Goal: Task Accomplishment & Management: Manage account settings

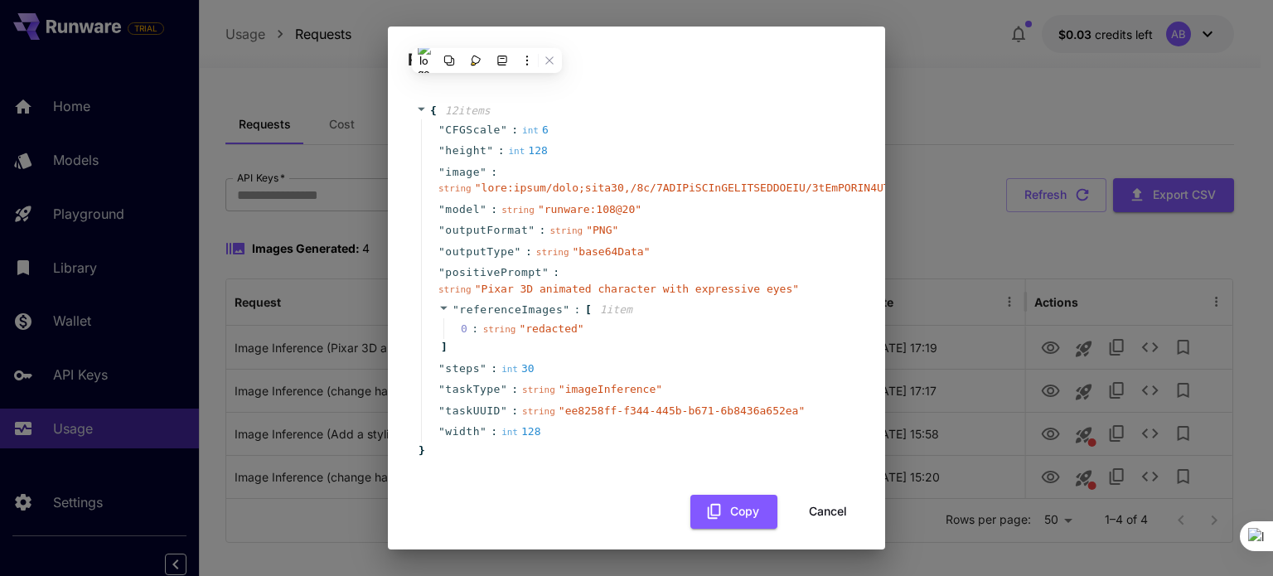
click at [928, 65] on div "Request Details { 12 item s " CFGScale " : int 6 " height " : int 128 " image "…" at bounding box center [636, 288] width 1273 height 576
click at [813, 506] on button "Cancel" at bounding box center [828, 512] width 75 height 34
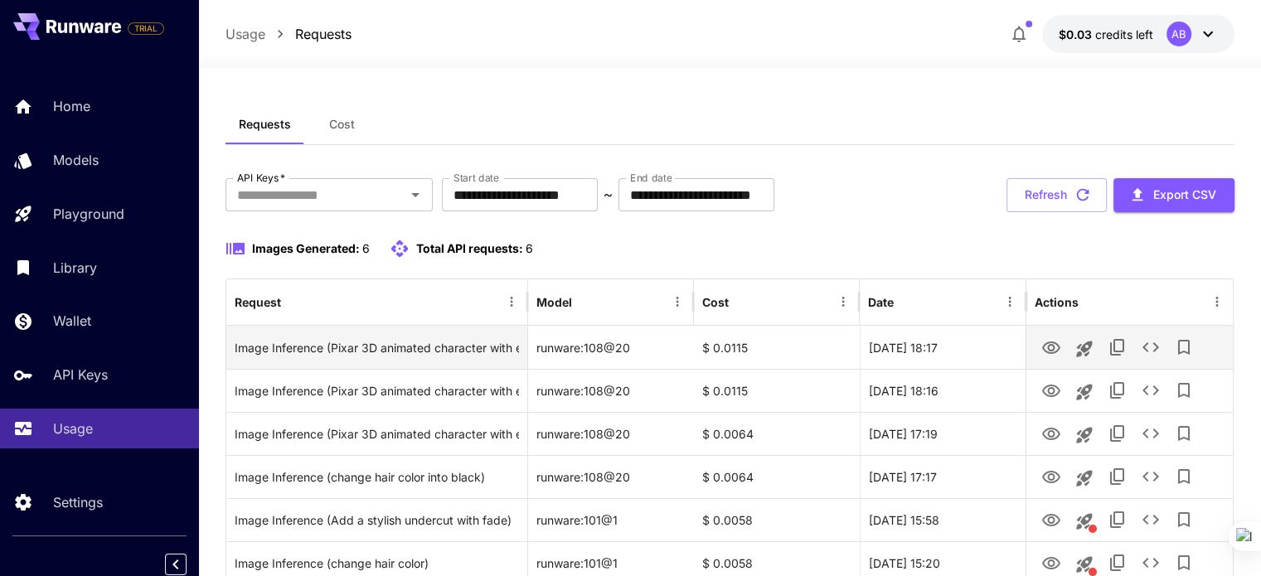
scroll to position [101, 0]
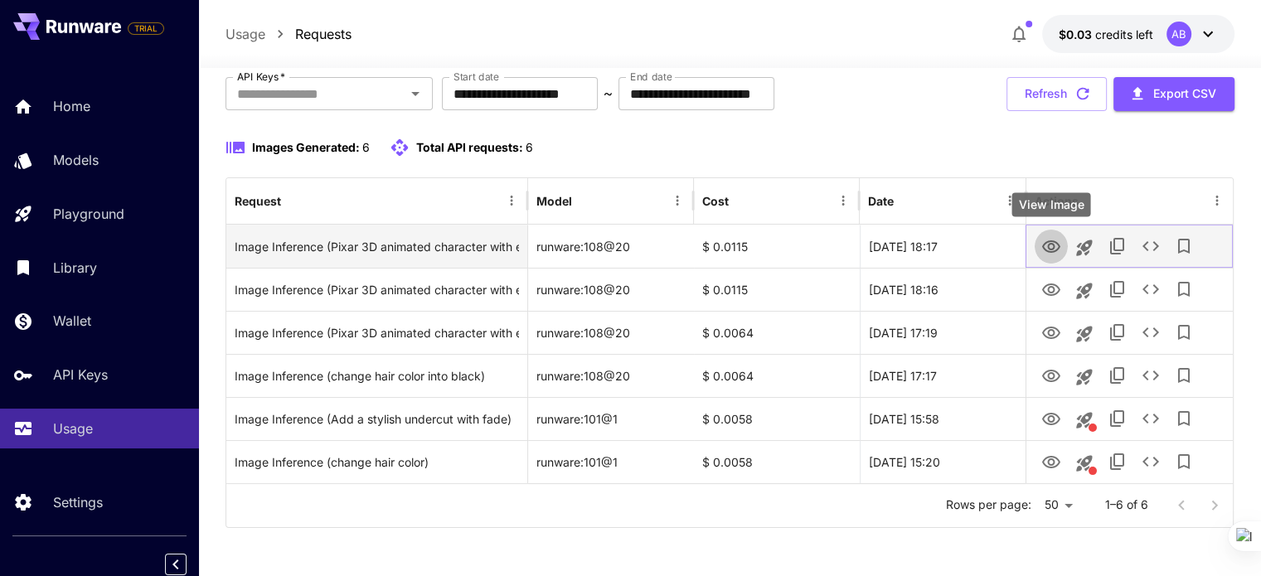
click at [1047, 243] on icon "View Image" at bounding box center [1051, 247] width 20 height 20
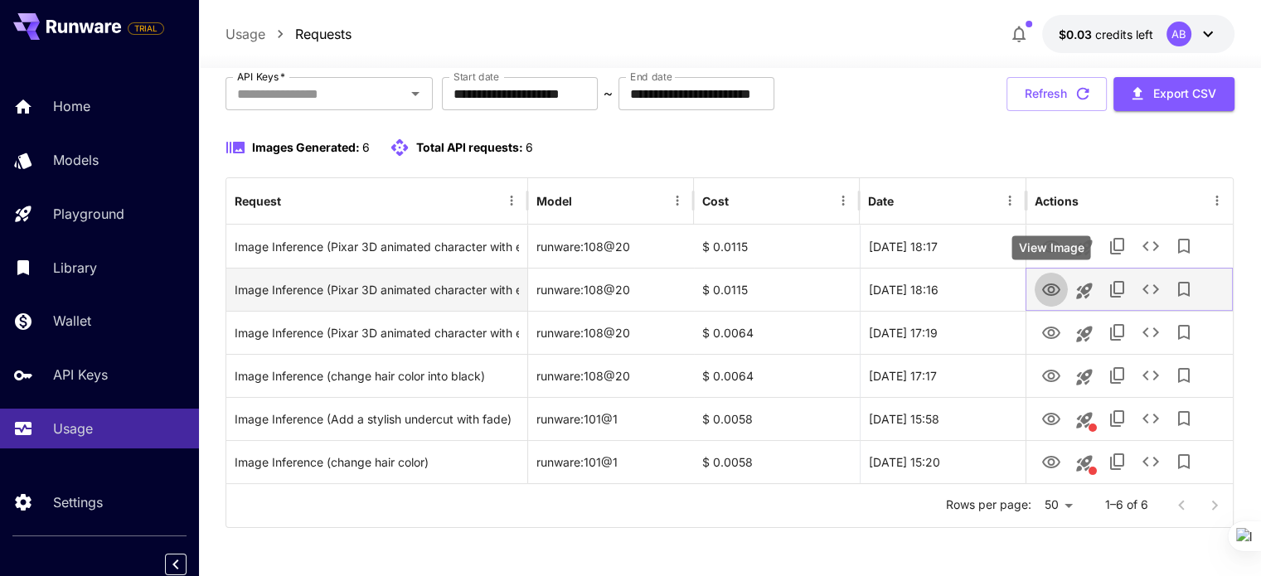
click at [1051, 294] on icon "View Image" at bounding box center [1051, 289] width 18 height 12
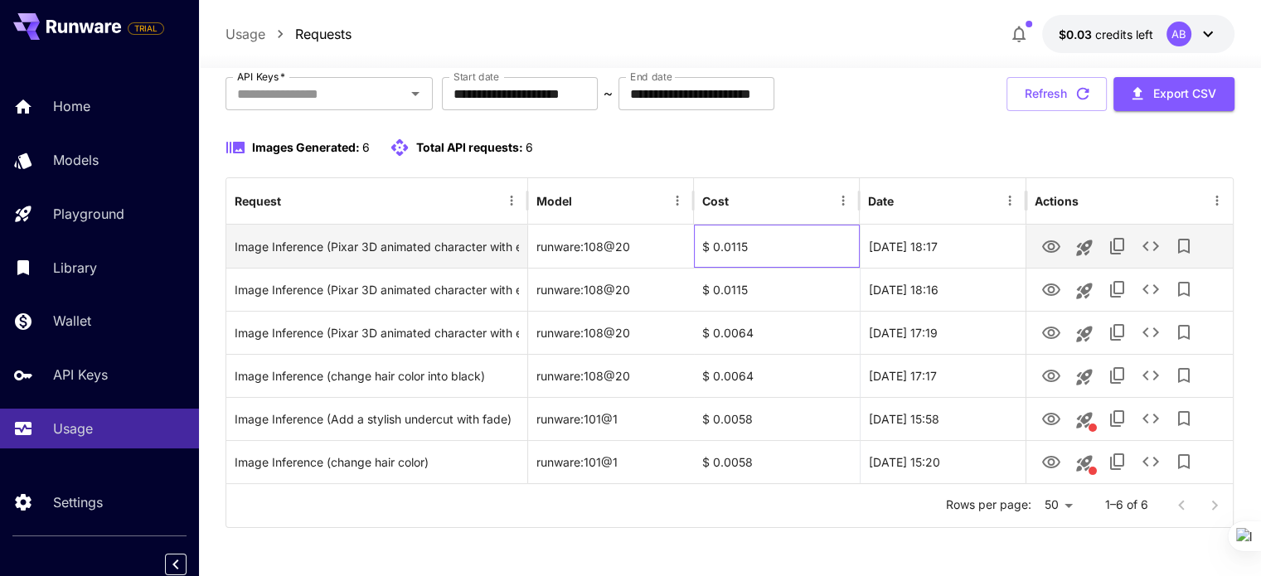
click at [729, 244] on div "$ 0.0115" at bounding box center [777, 246] width 166 height 43
copy div "$ 0.0115"
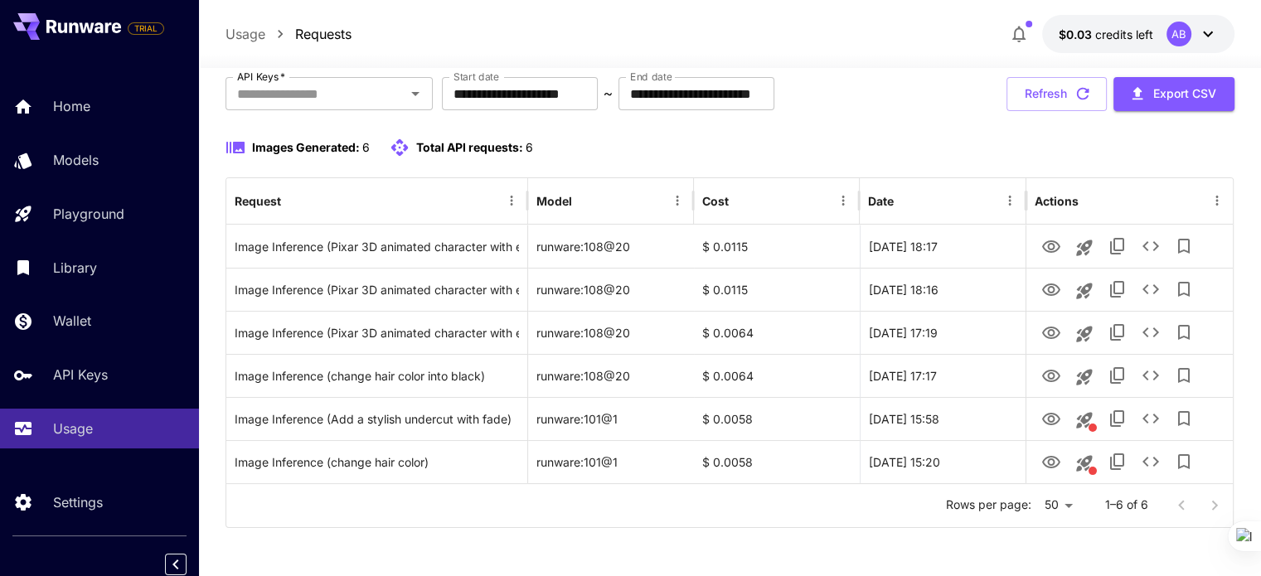
click at [670, 158] on div "Images Generated: 6 Total API requests: 6" at bounding box center [729, 158] width 1009 height 40
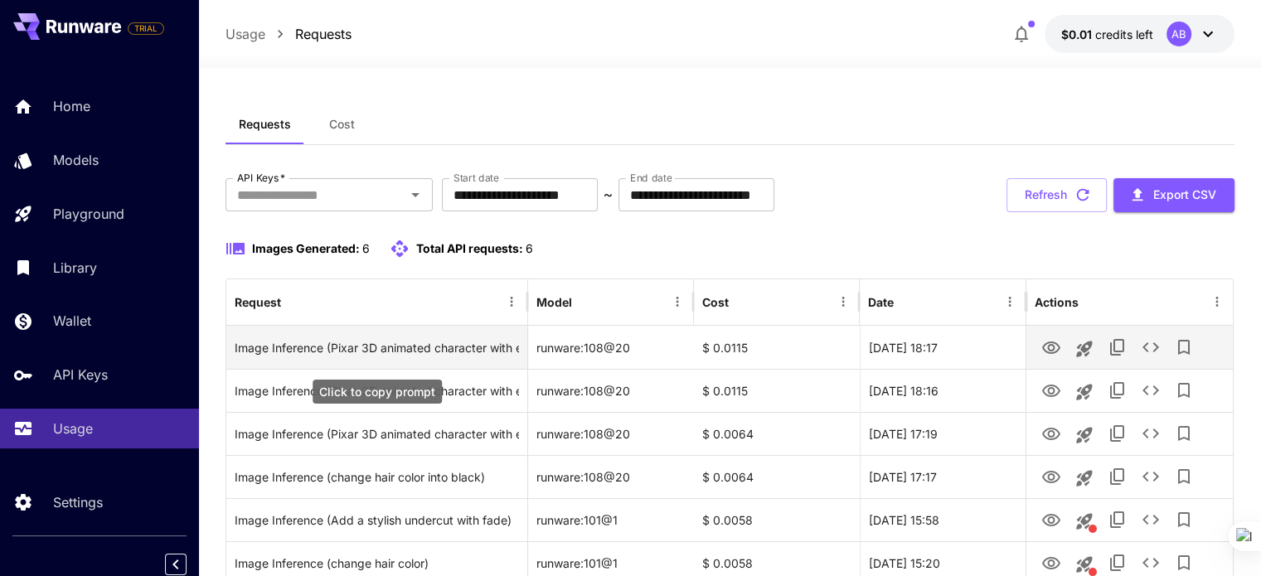
scroll to position [62, 0]
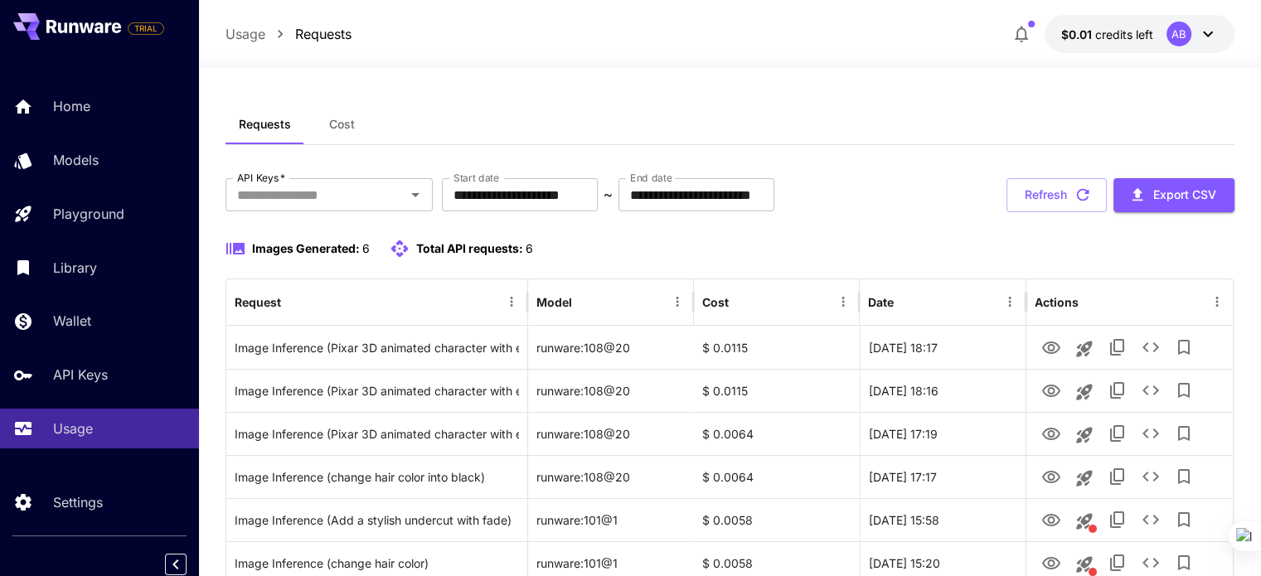
click at [1082, 24] on button "$0.01 credits left AB" at bounding box center [1139, 34] width 190 height 38
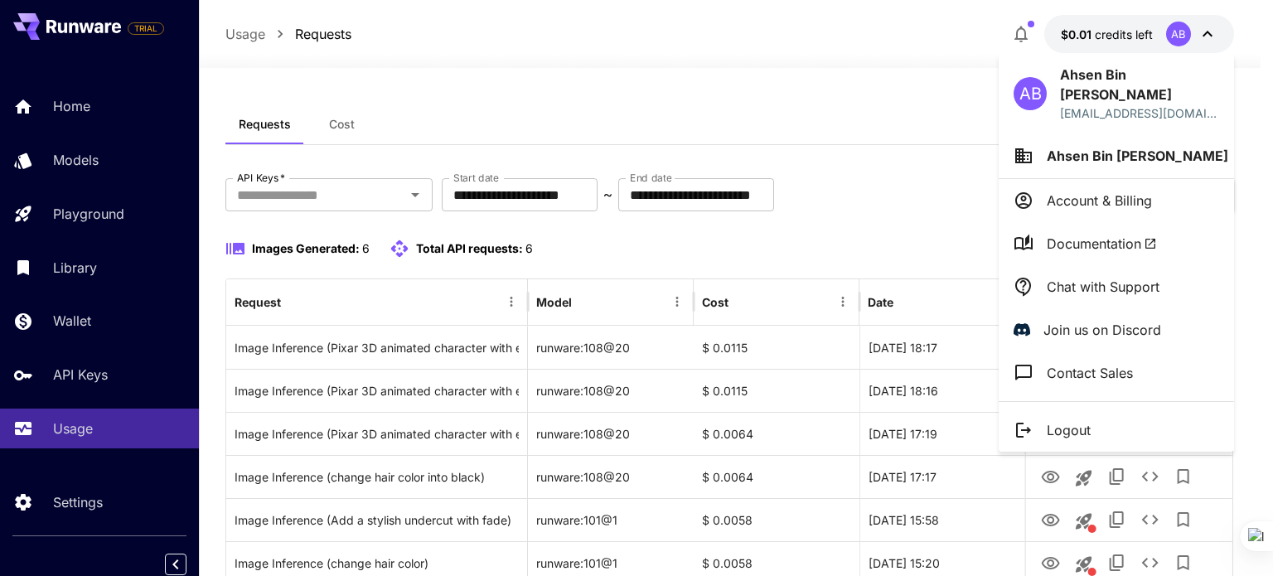
click at [1082, 24] on div at bounding box center [636, 288] width 1273 height 576
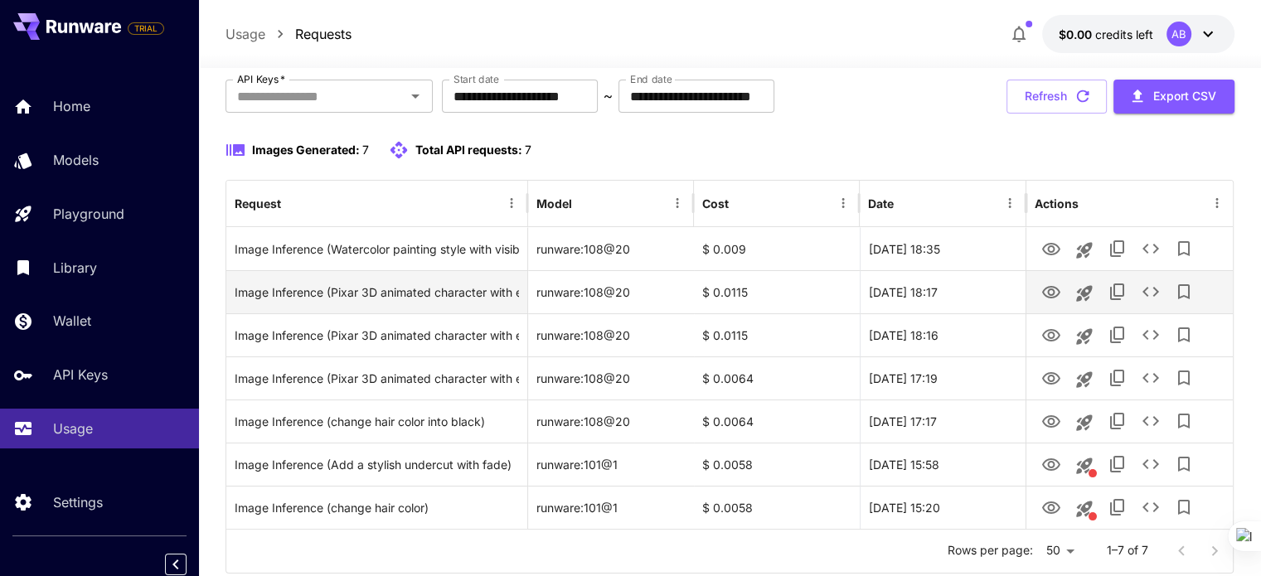
scroll to position [99, 0]
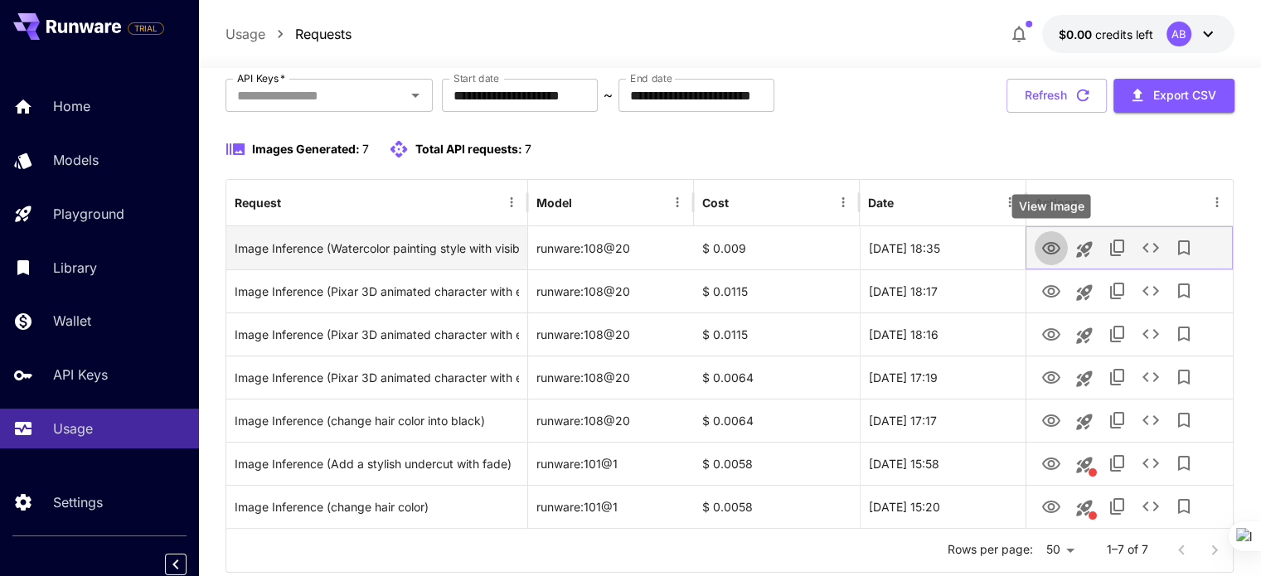
click at [1048, 244] on icon "View Image" at bounding box center [1051, 249] width 20 height 20
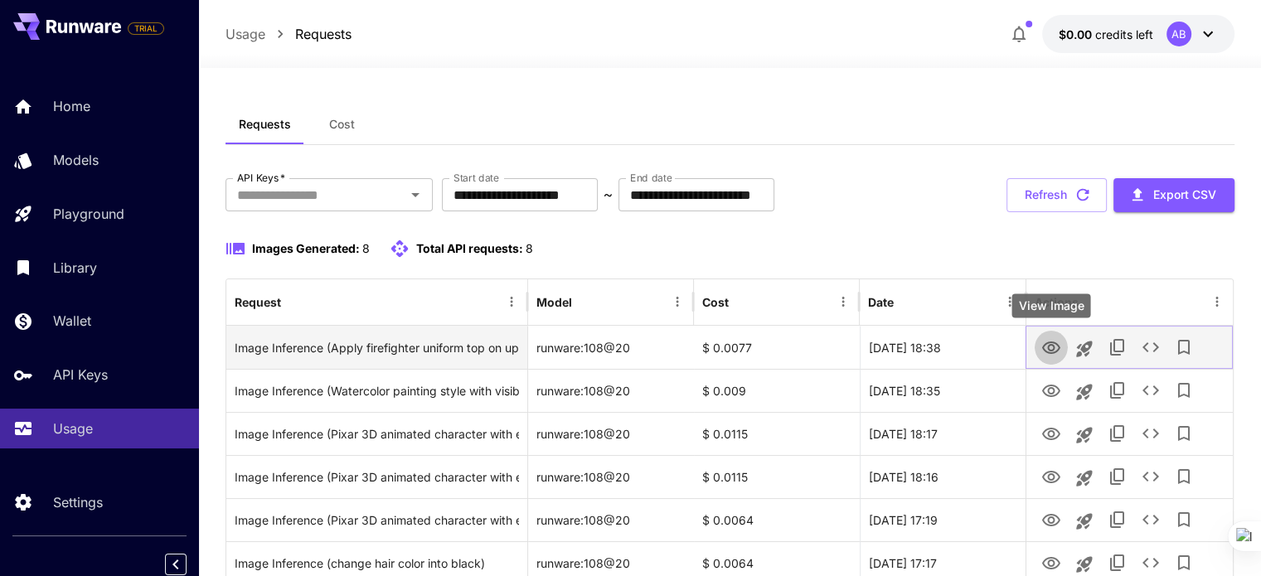
click at [1052, 344] on icon "View Image" at bounding box center [1051, 348] width 20 height 20
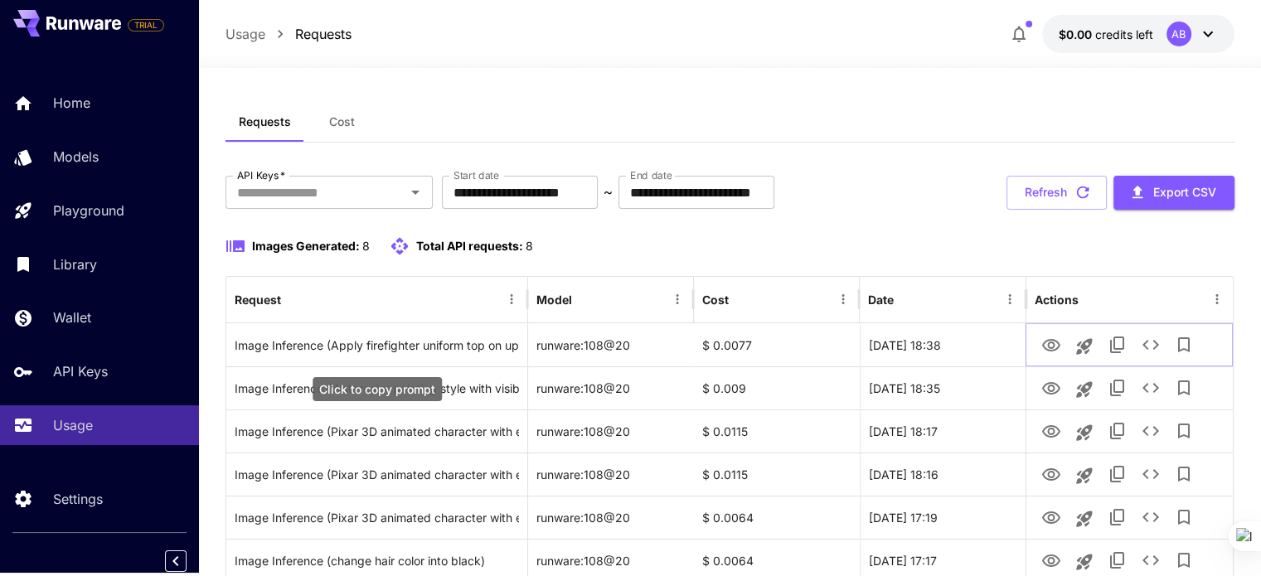
scroll to position [2, 0]
click at [1063, 27] on span "$0.00" at bounding box center [1076, 34] width 36 height 14
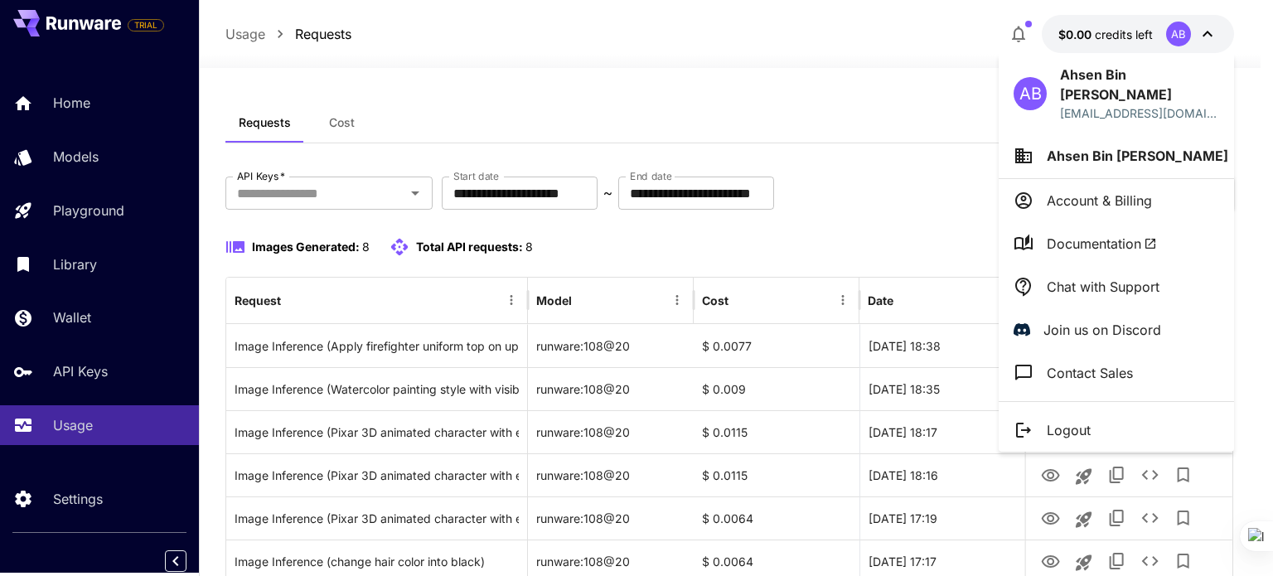
click at [756, 236] on div at bounding box center [636, 288] width 1273 height 576
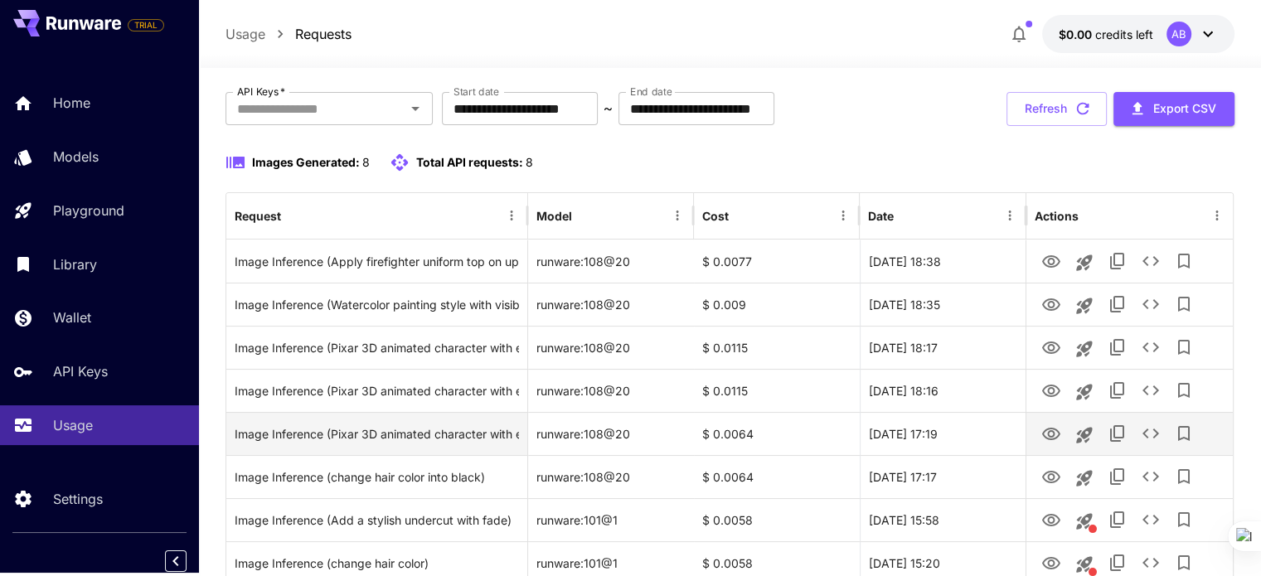
scroll to position [187, 0]
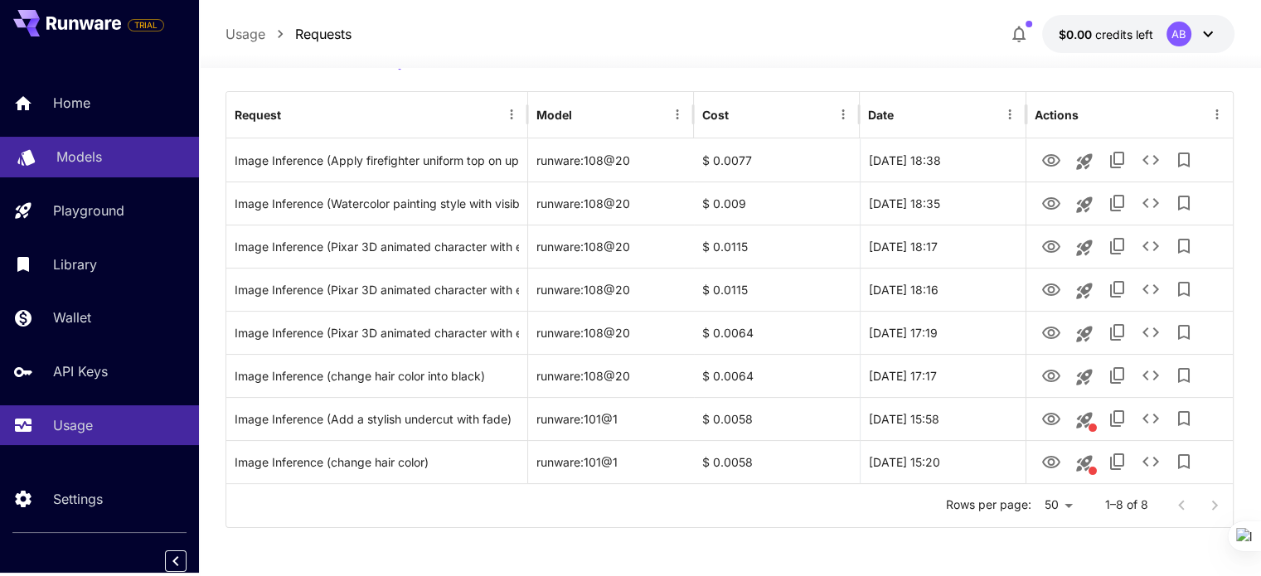
click at [122, 150] on div "Models" at bounding box center [120, 157] width 129 height 20
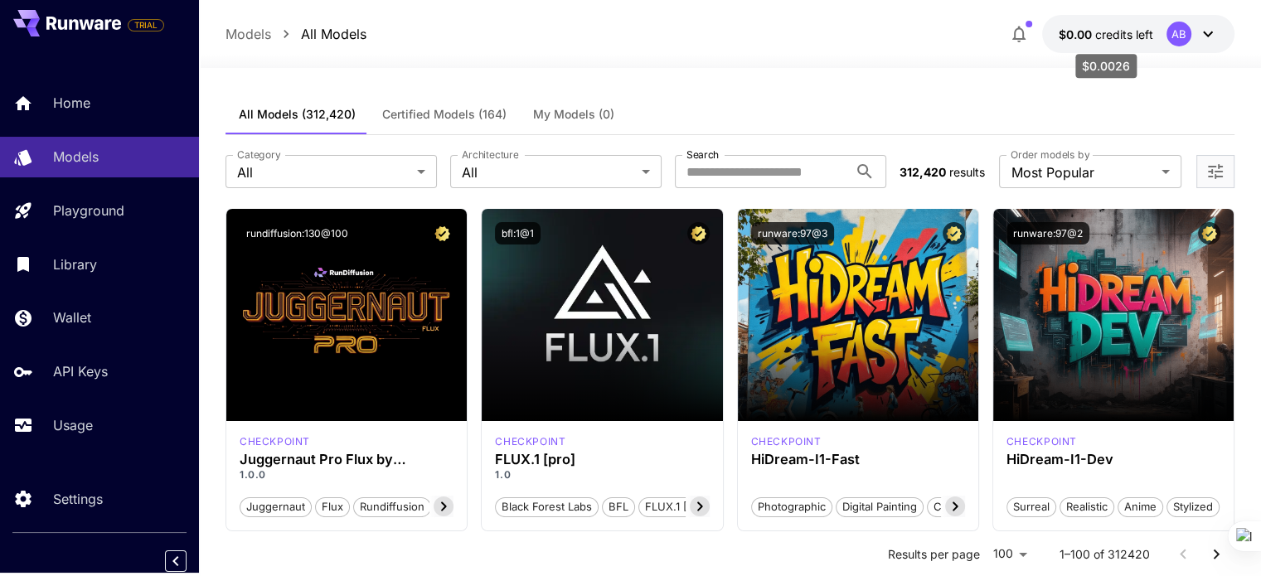
click at [1111, 38] on span "credits left" at bounding box center [1124, 34] width 58 height 14
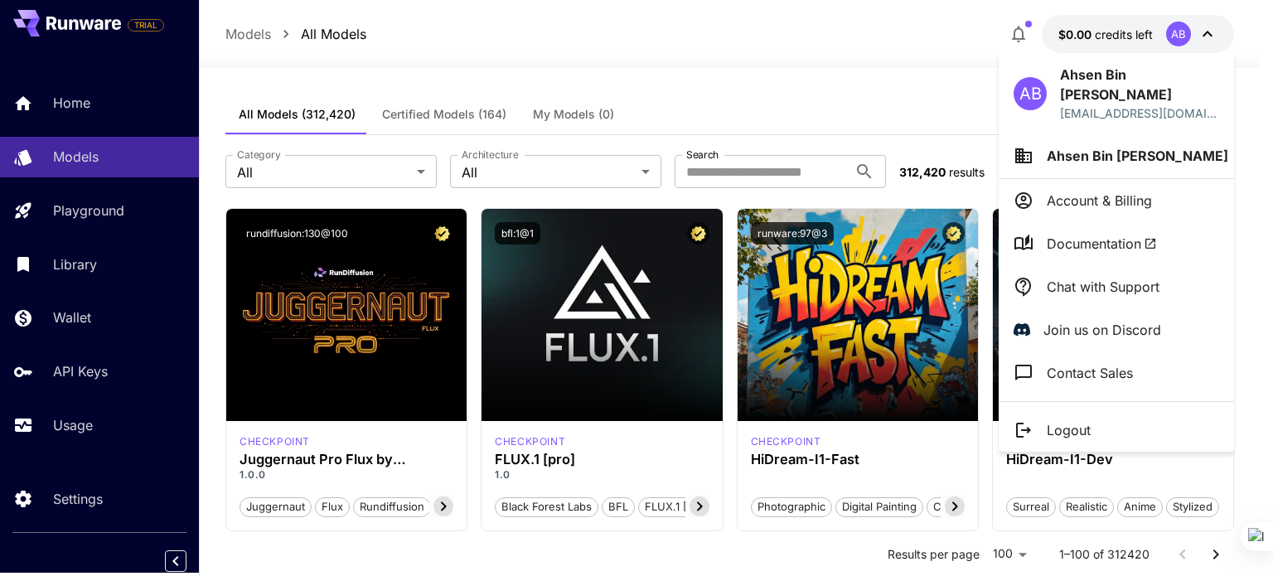
click at [1111, 38] on div at bounding box center [636, 288] width 1273 height 576
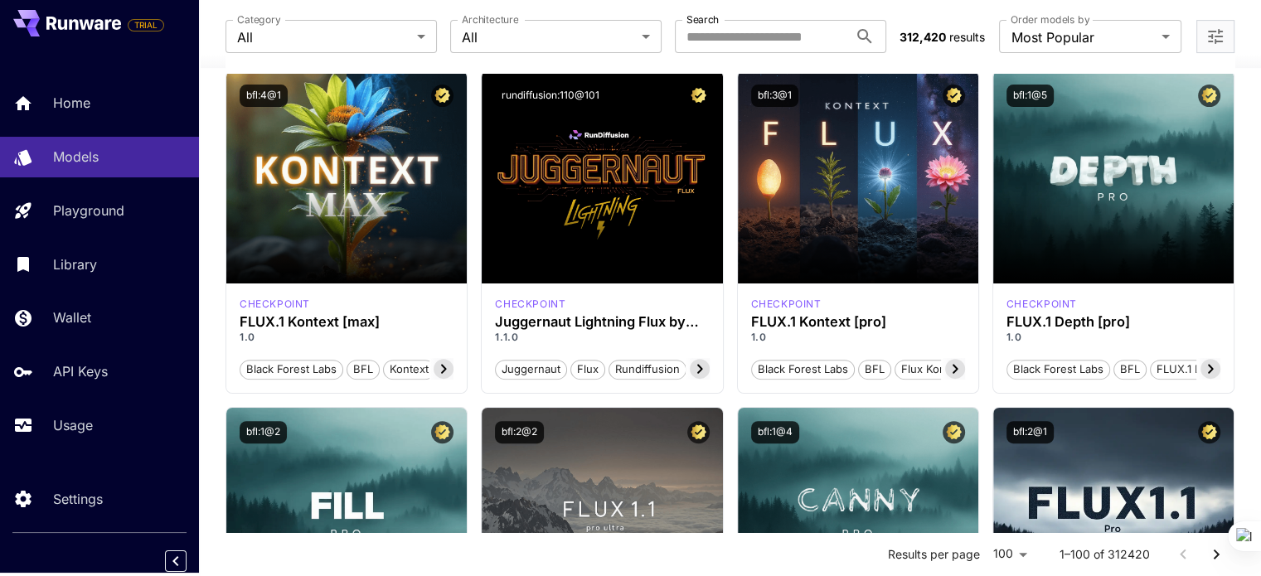
scroll to position [391, 0]
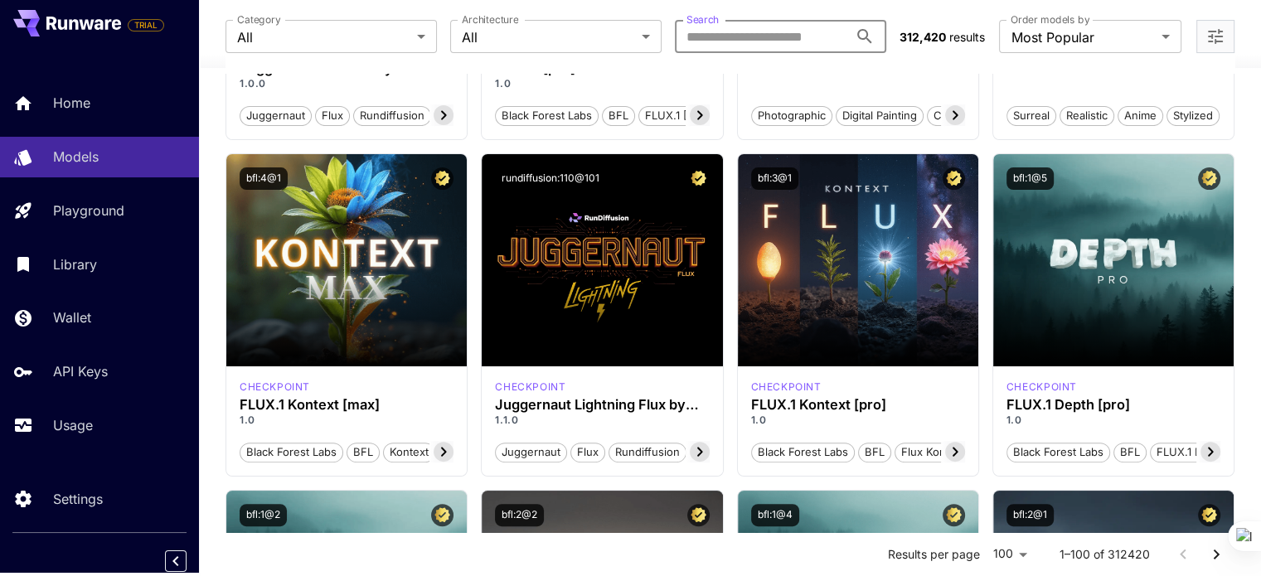
click at [708, 36] on input "Search" at bounding box center [761, 36] width 173 height 33
type input "********"
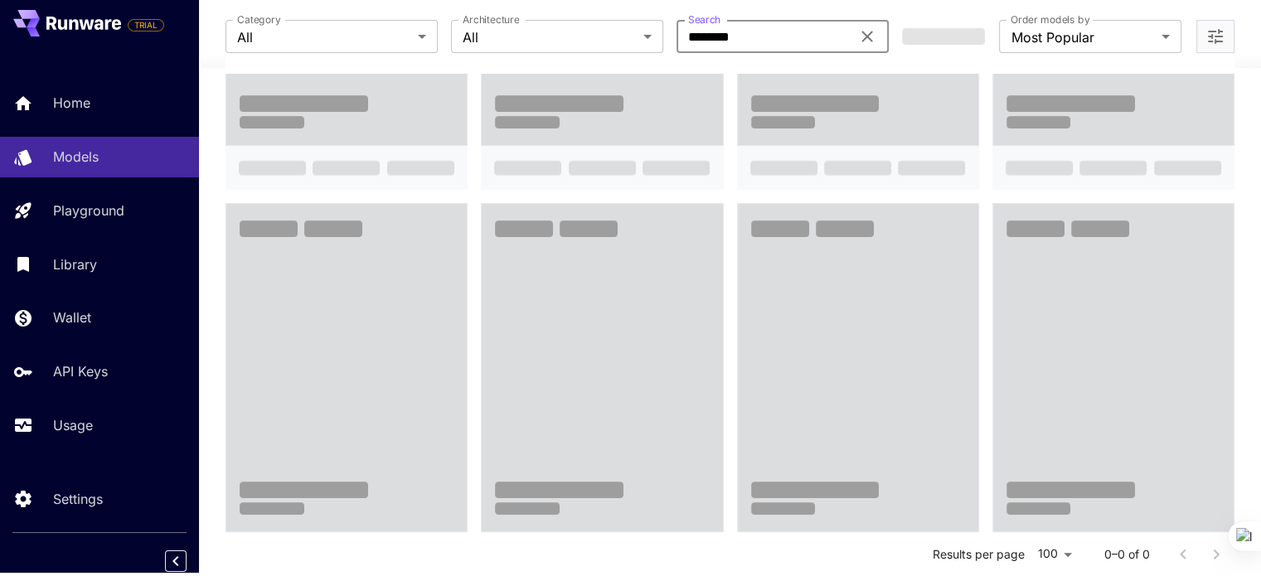
scroll to position [324, 0]
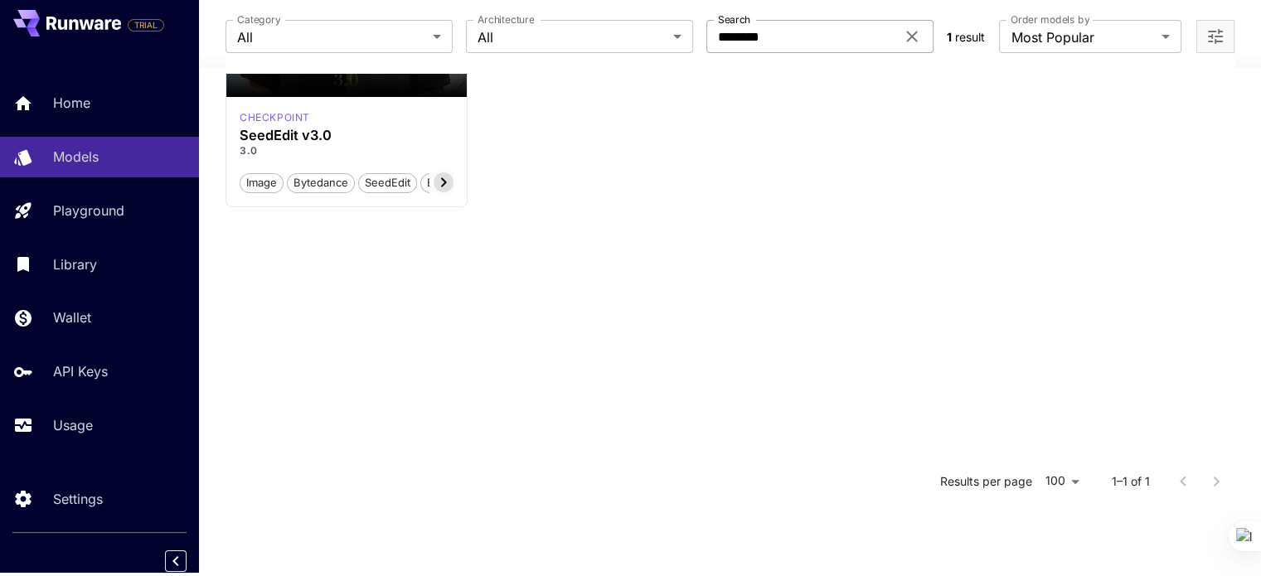
click at [906, 41] on icon at bounding box center [911, 36] width 11 height 11
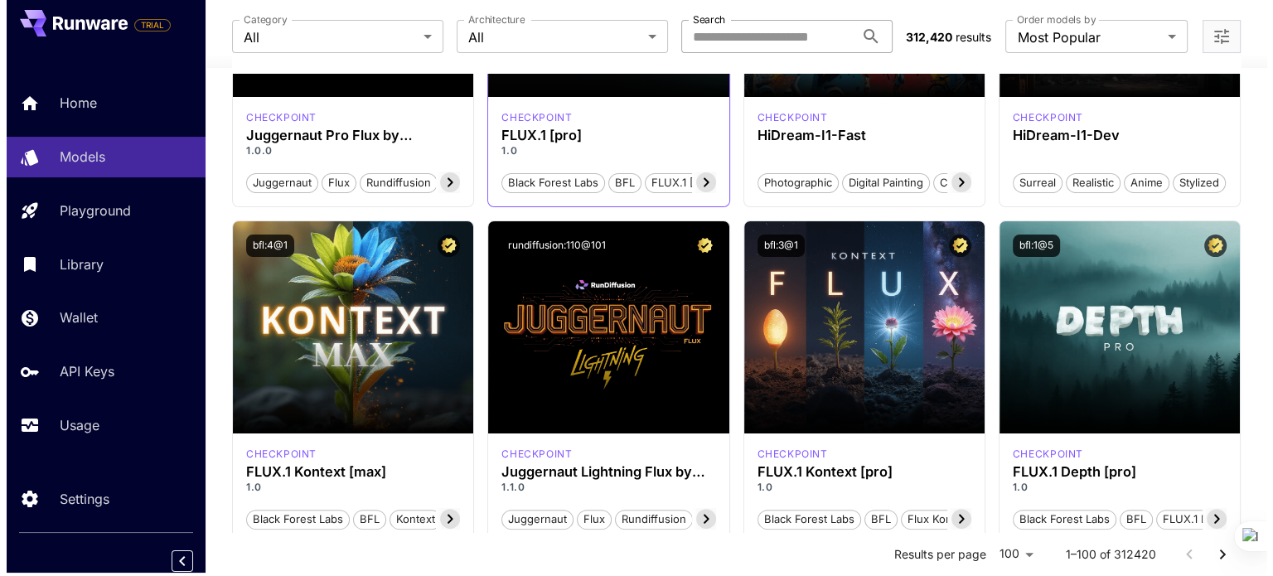
scroll to position [0, 0]
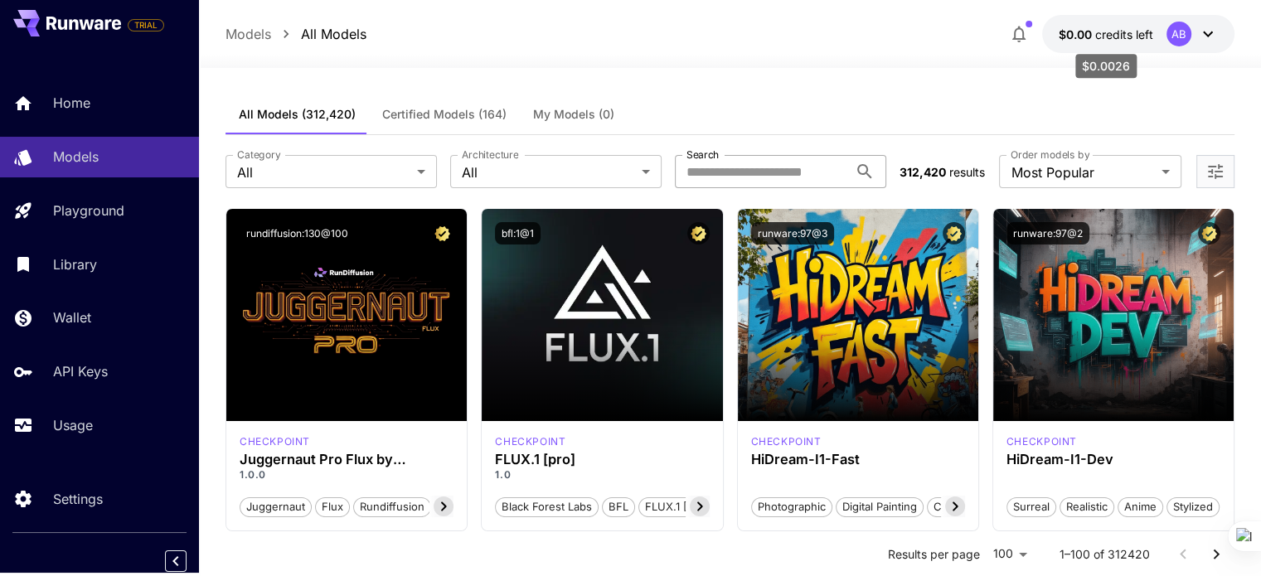
click at [1134, 36] on span "credits left" at bounding box center [1124, 34] width 58 height 14
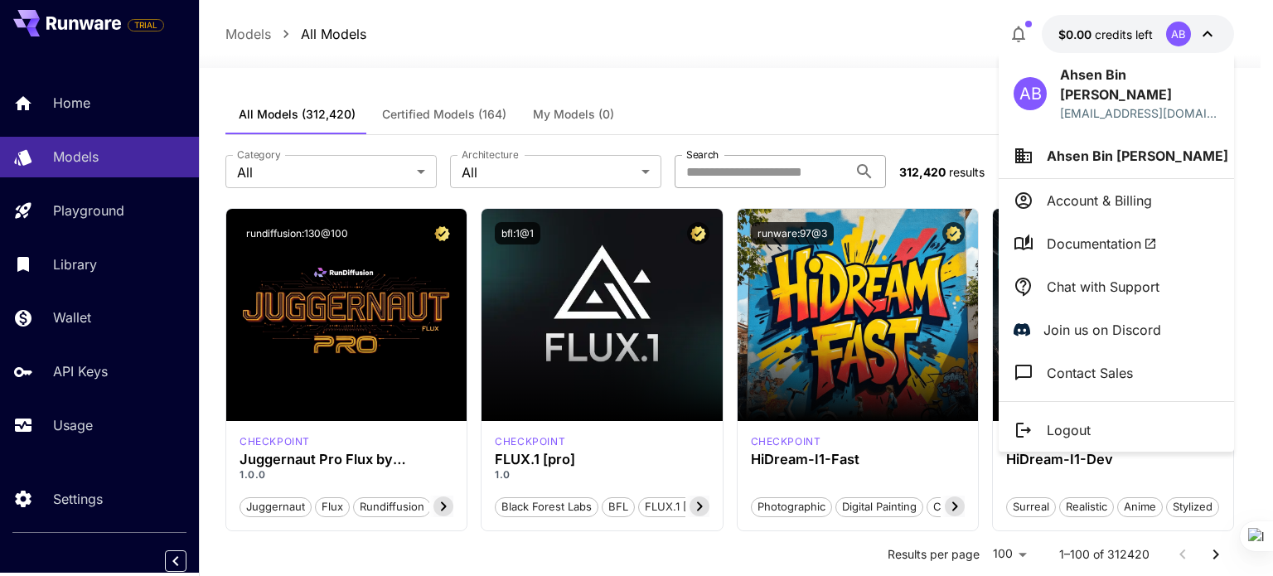
click at [1200, 27] on div at bounding box center [636, 288] width 1273 height 576
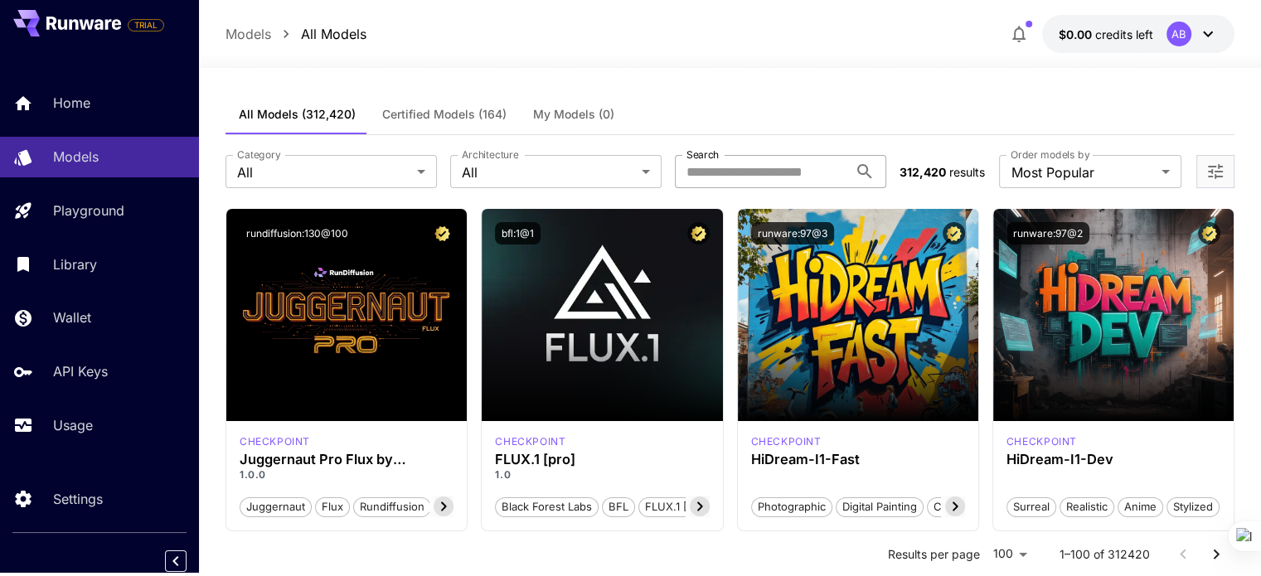
click at [1179, 33] on div "AB" at bounding box center [1178, 34] width 25 height 25
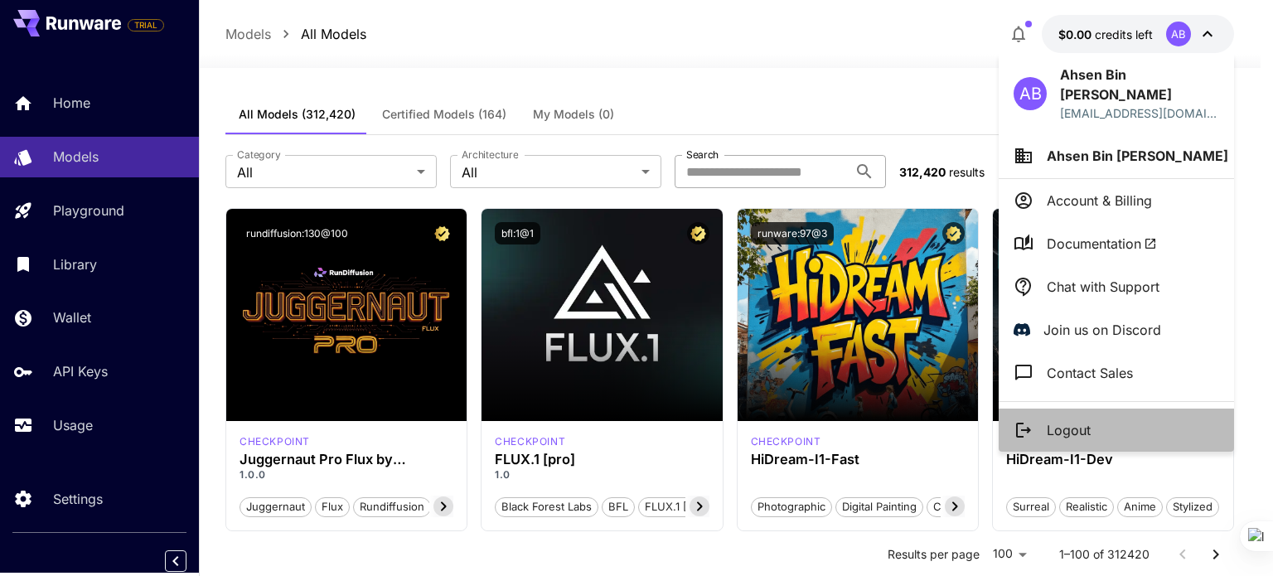
click at [1074, 420] on p "Logout" at bounding box center [1069, 430] width 44 height 20
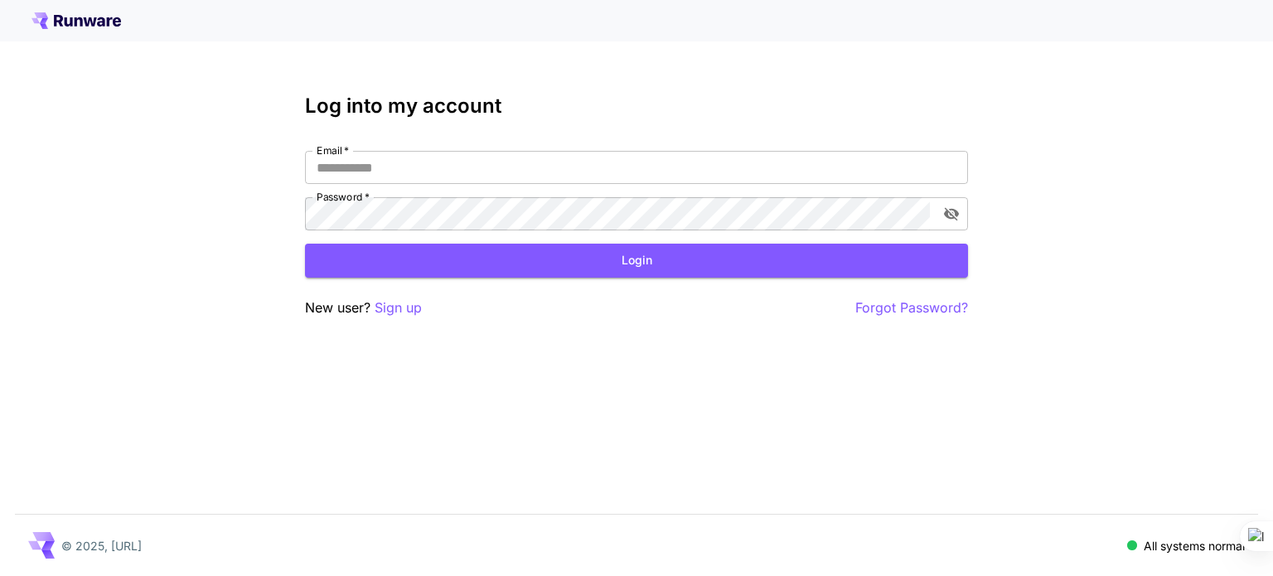
type input "**********"
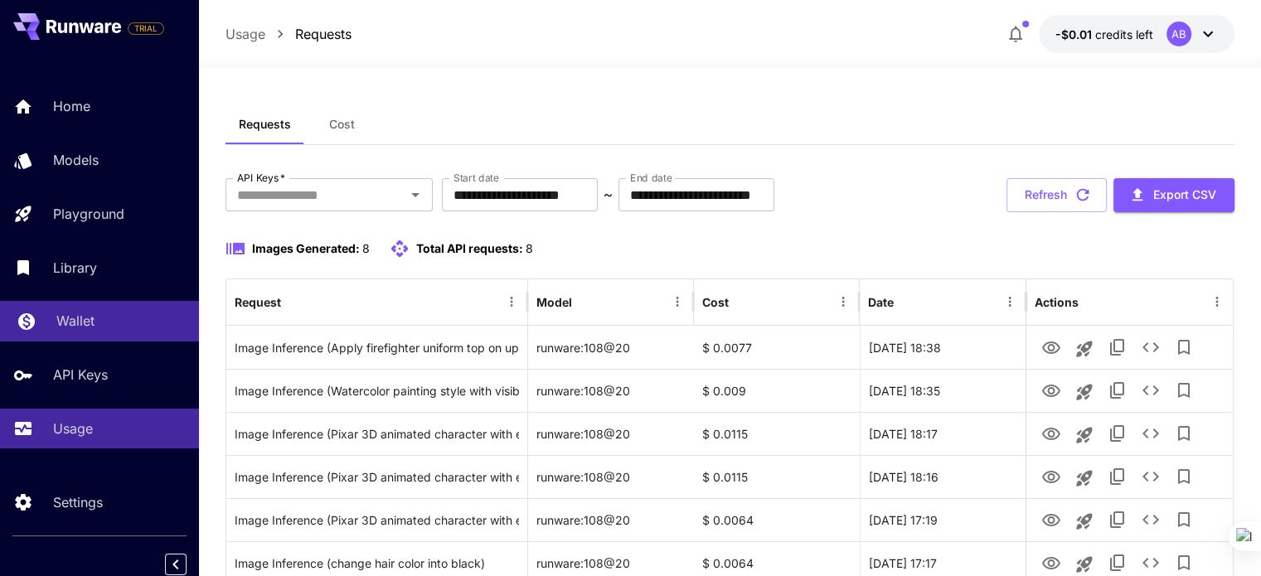
scroll to position [7, 0]
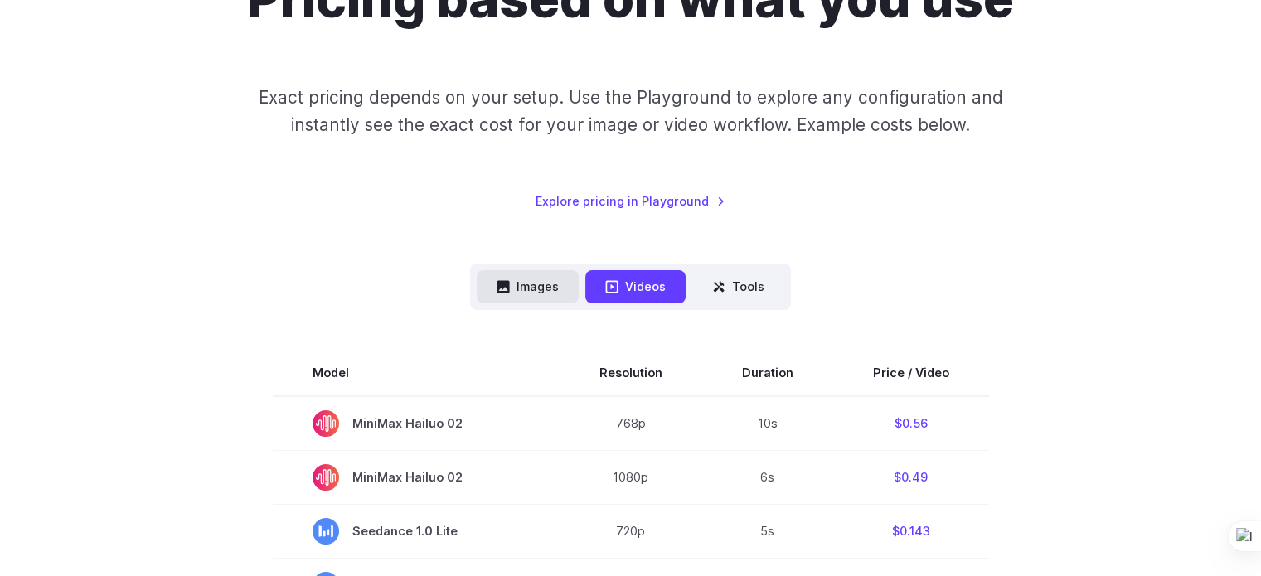
click at [527, 295] on button "Images" at bounding box center [528, 286] width 102 height 32
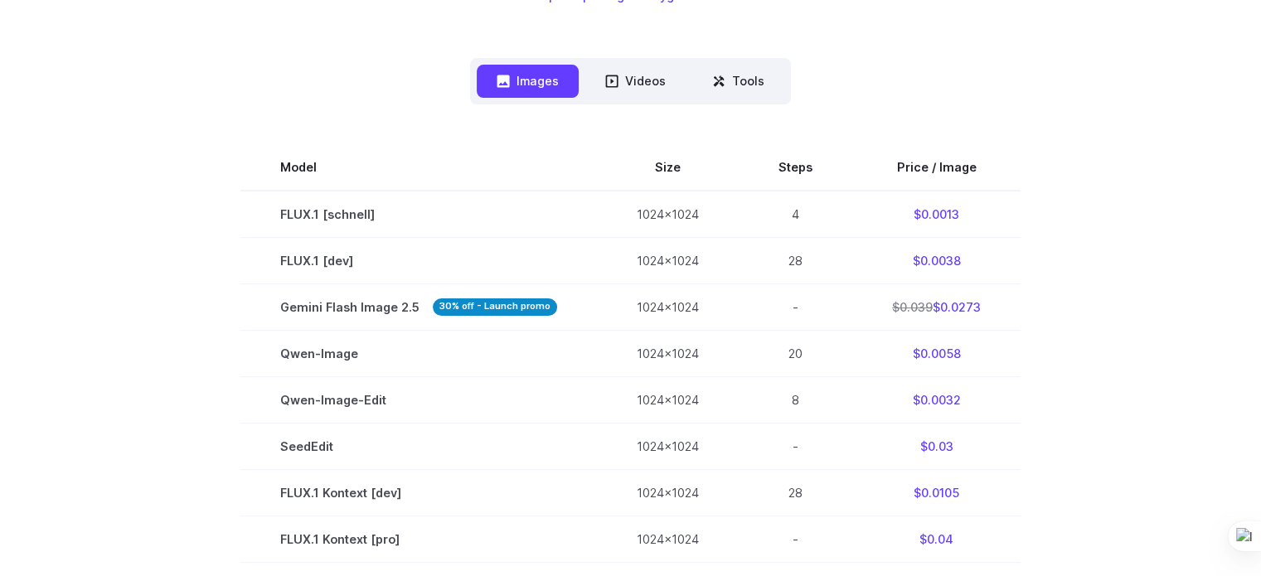
scroll to position [453, 0]
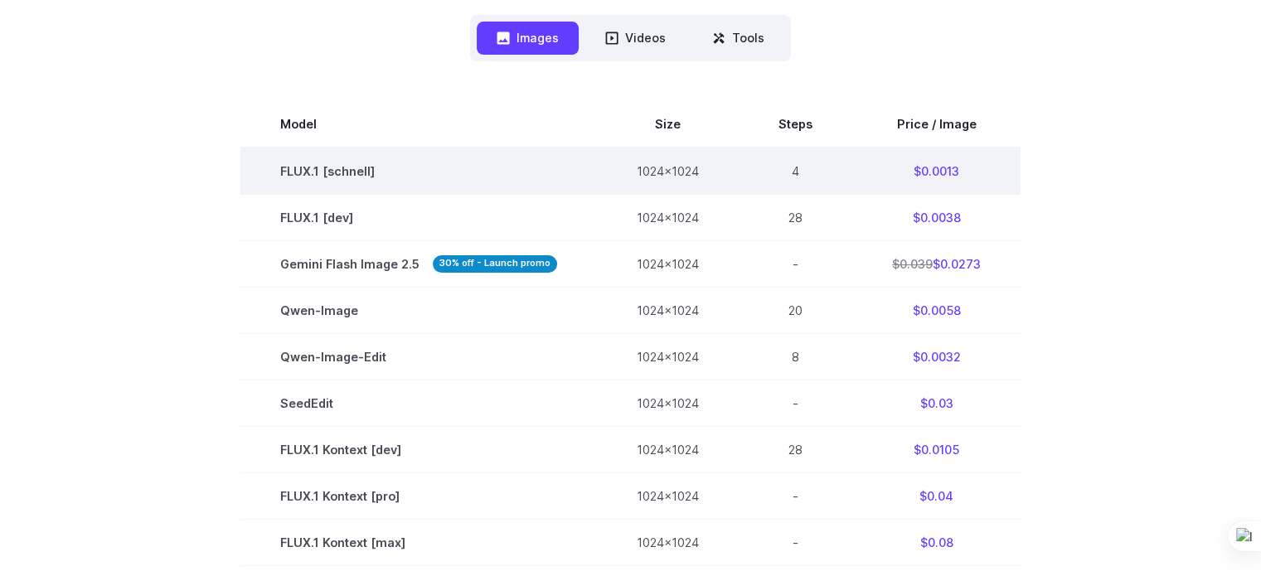
click at [317, 172] on td "FLUX.1 [schnell]" at bounding box center [418, 171] width 356 height 47
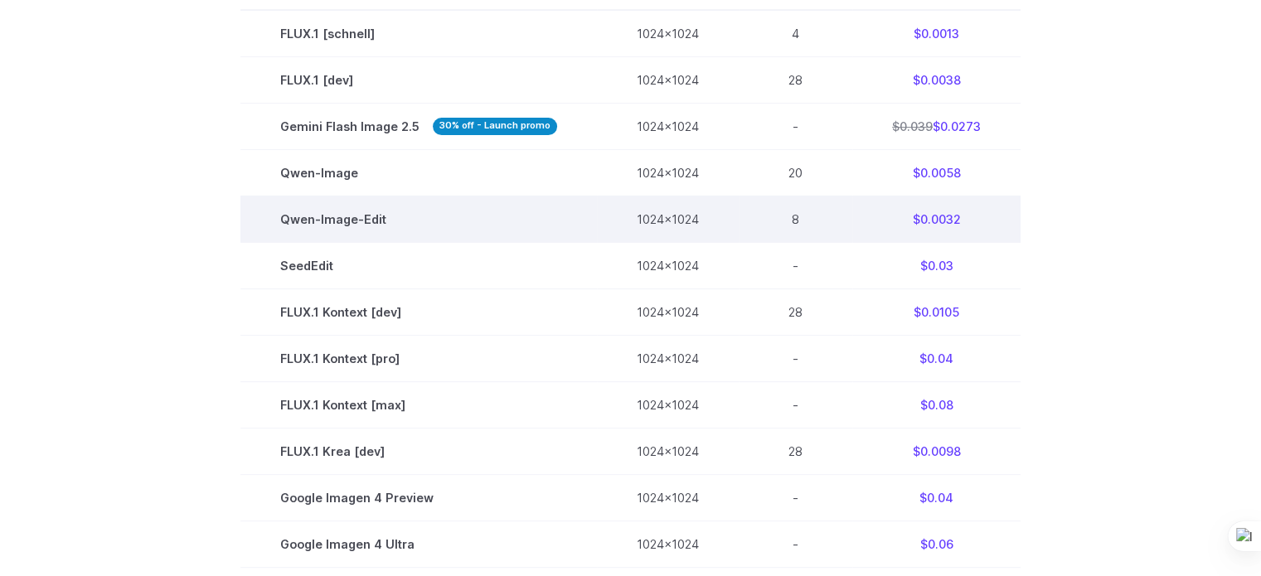
scroll to position [593, 0]
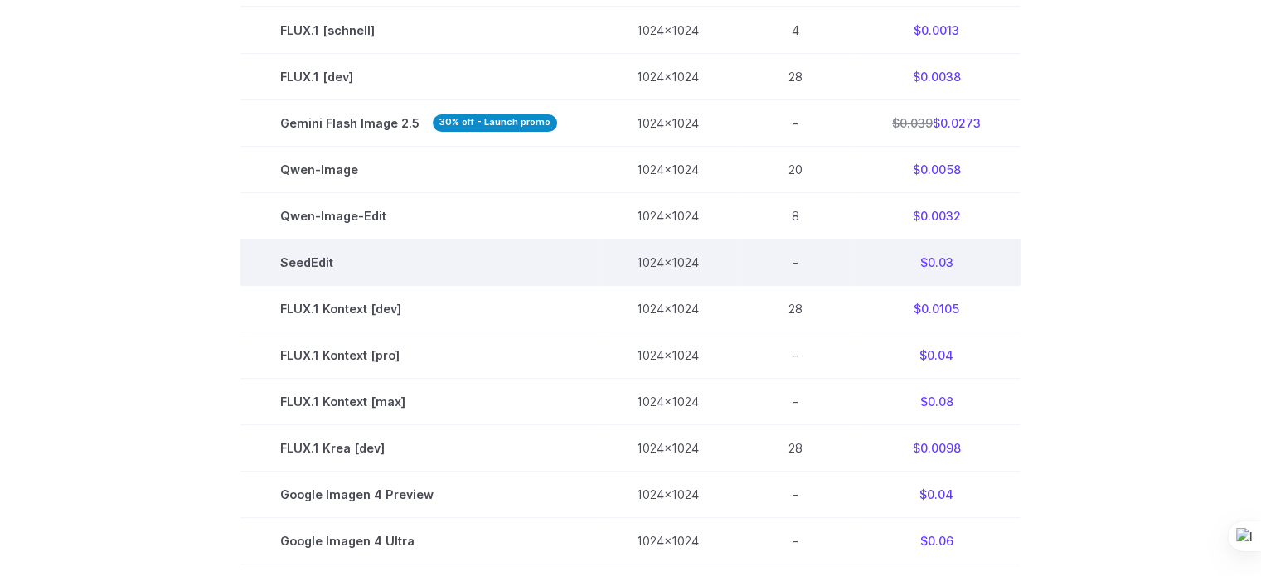
click at [311, 267] on td "SeedEdit" at bounding box center [418, 262] width 356 height 46
copy tr "SeedEdit"
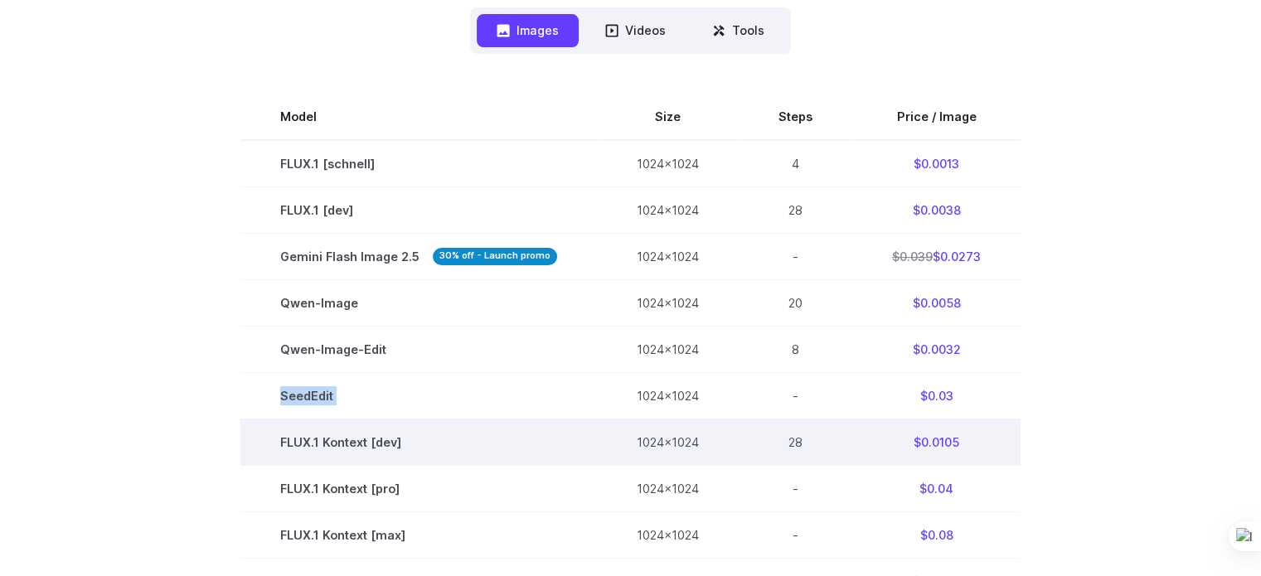
scroll to position [459, 0]
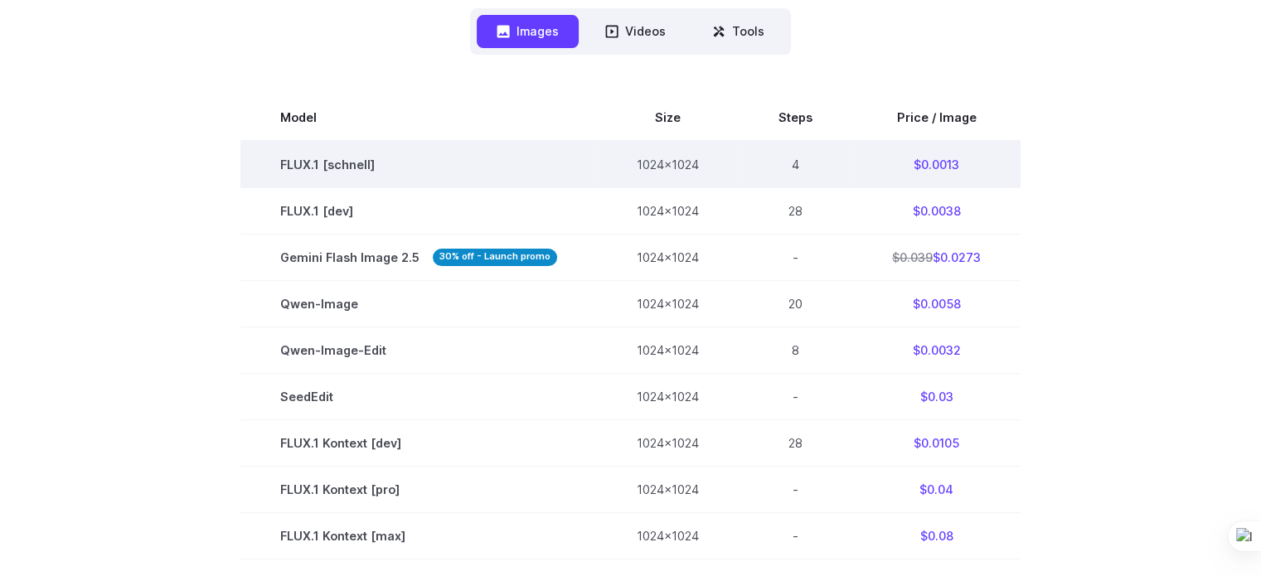
click at [312, 158] on td "FLUX.1 [schnell]" at bounding box center [418, 164] width 356 height 47
copy tr "FLUX.1 [schnell]"
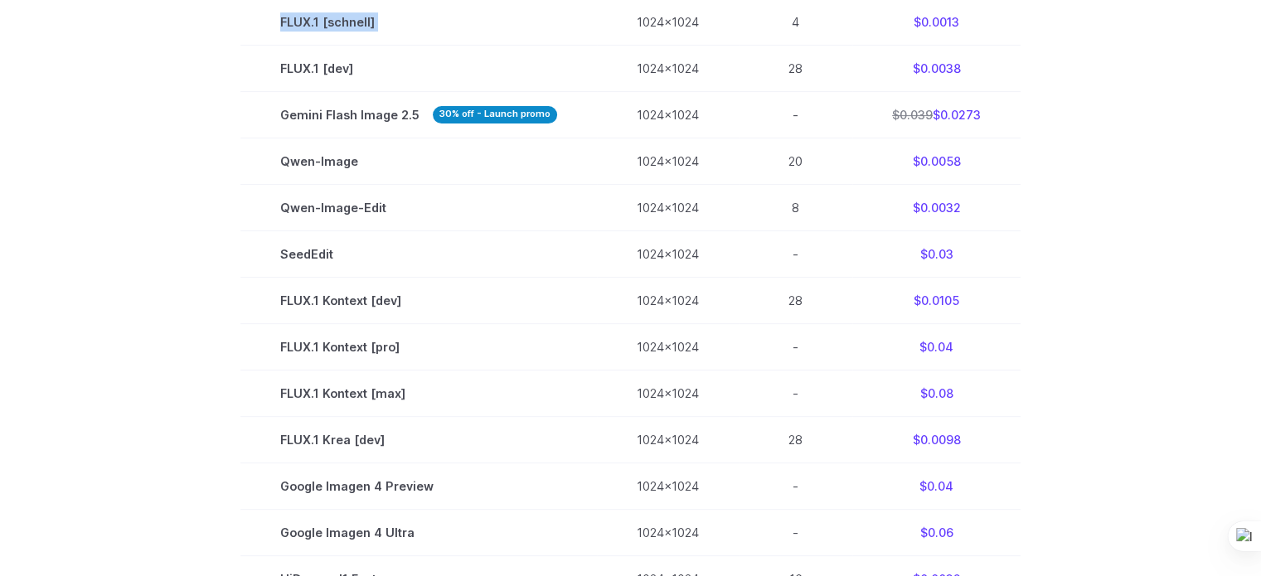
scroll to position [603, 0]
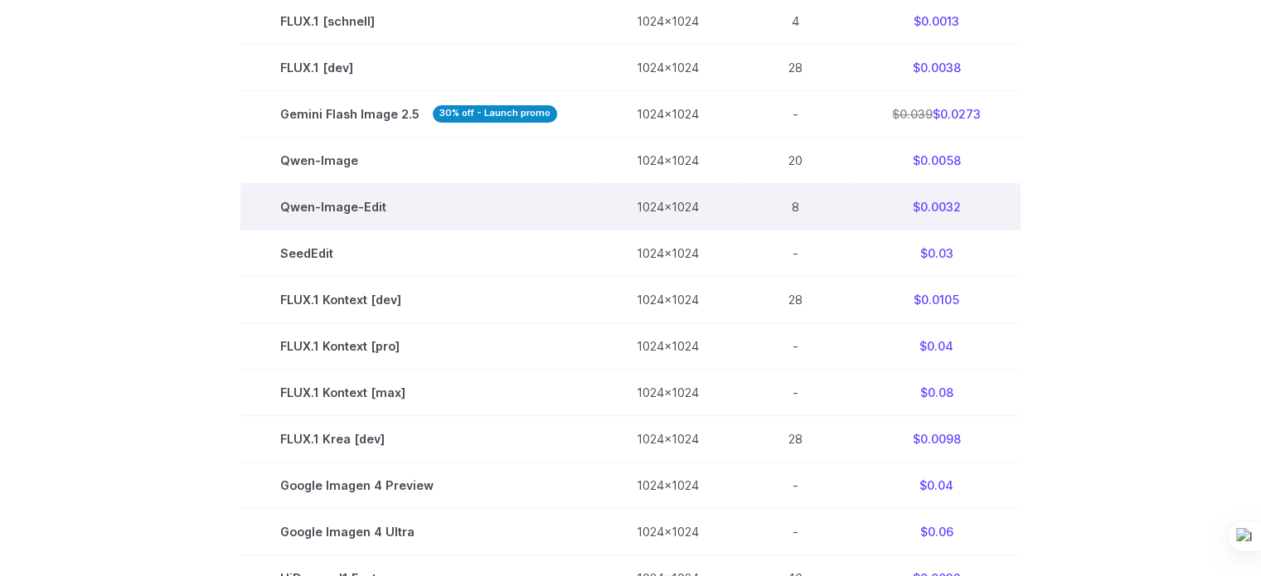
click at [335, 211] on td "Qwen-Image-Edit" at bounding box center [418, 206] width 356 height 46
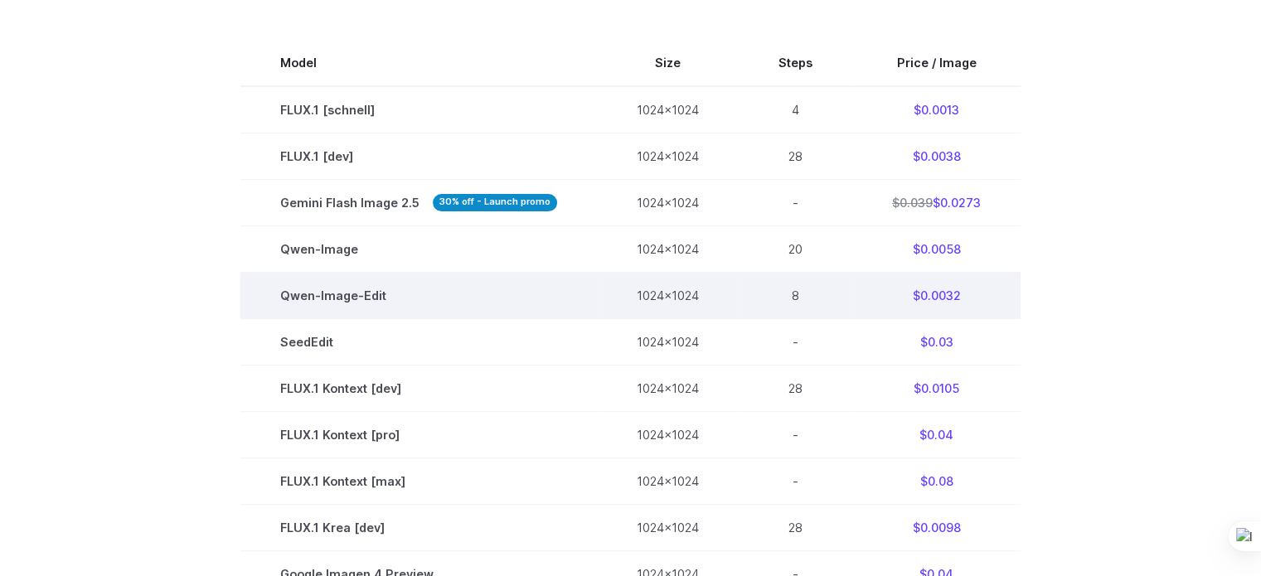
scroll to position [514, 0]
click at [690, 298] on td "1024x1024" at bounding box center [668, 295] width 142 height 46
click at [676, 296] on td "1024x1024" at bounding box center [668, 295] width 142 height 46
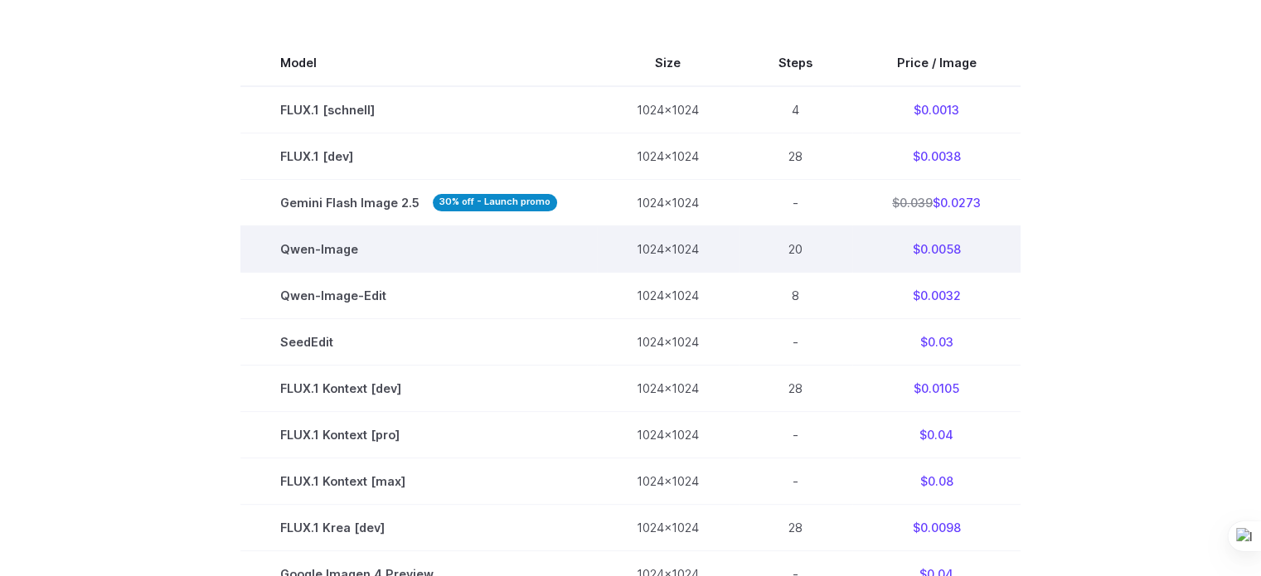
click at [293, 245] on td "Qwen-Image" at bounding box center [418, 248] width 356 height 46
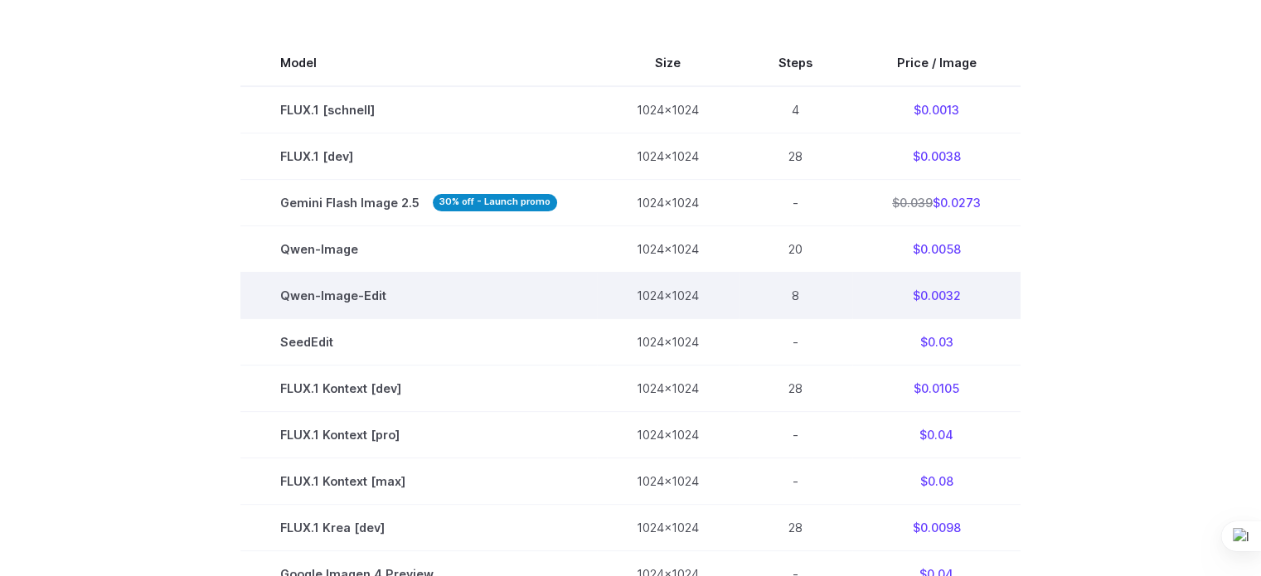
click at [304, 296] on td "Qwen-Image-Edit" at bounding box center [418, 295] width 356 height 46
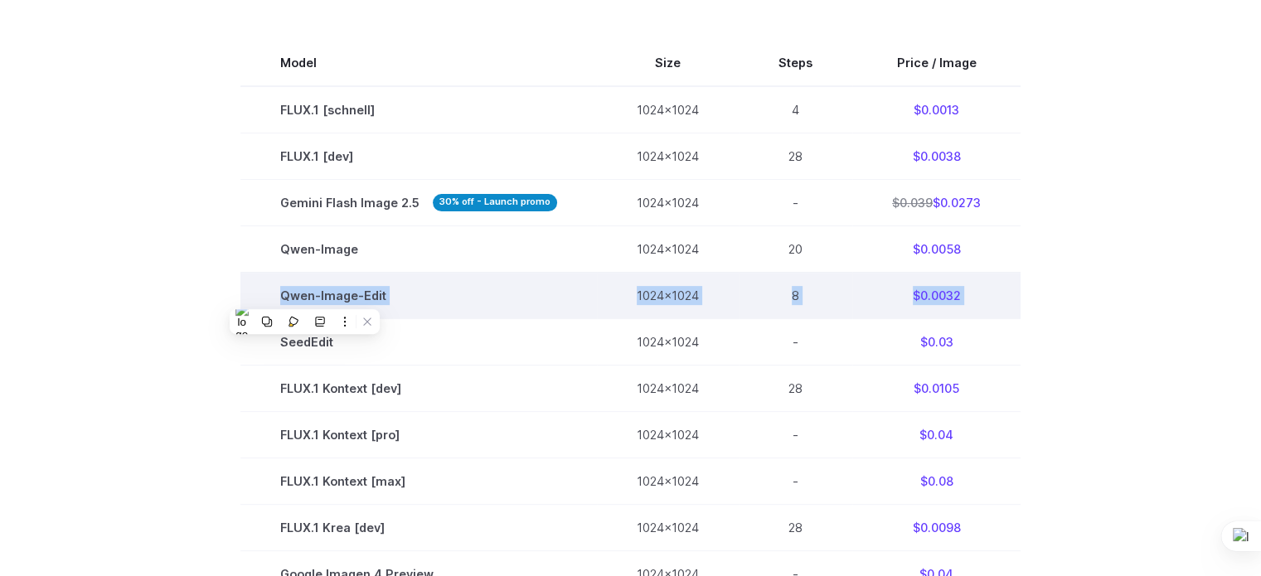
copy tbody "Qwen-Image-Edit 1024x1024 8 $0.0032"
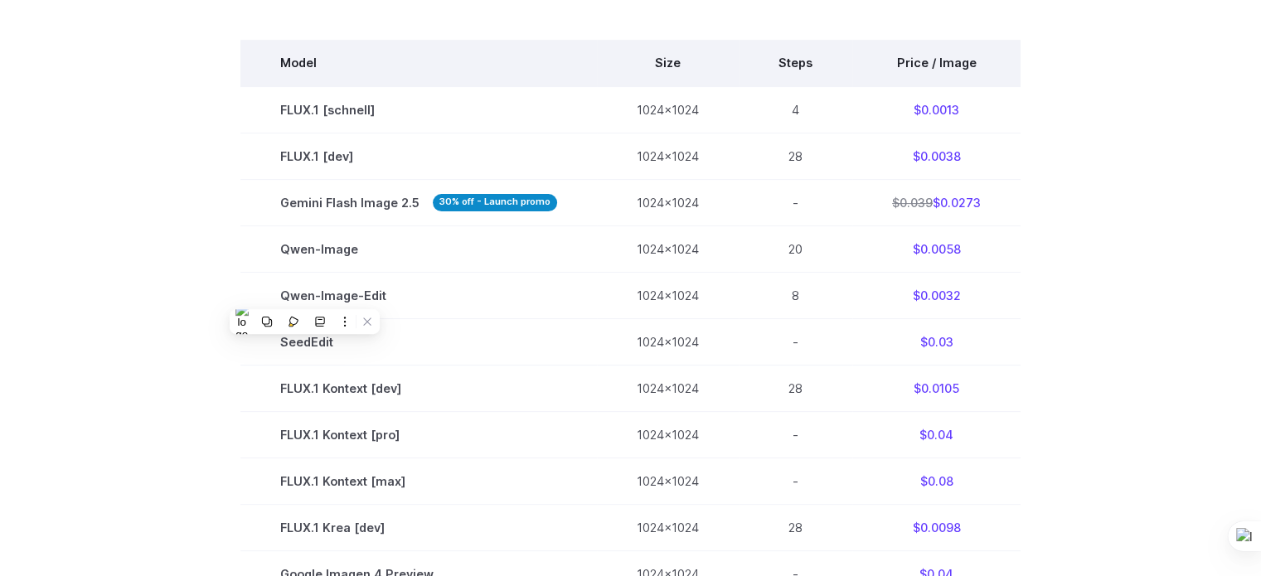
click at [785, 59] on th "Steps" at bounding box center [795, 63] width 114 height 46
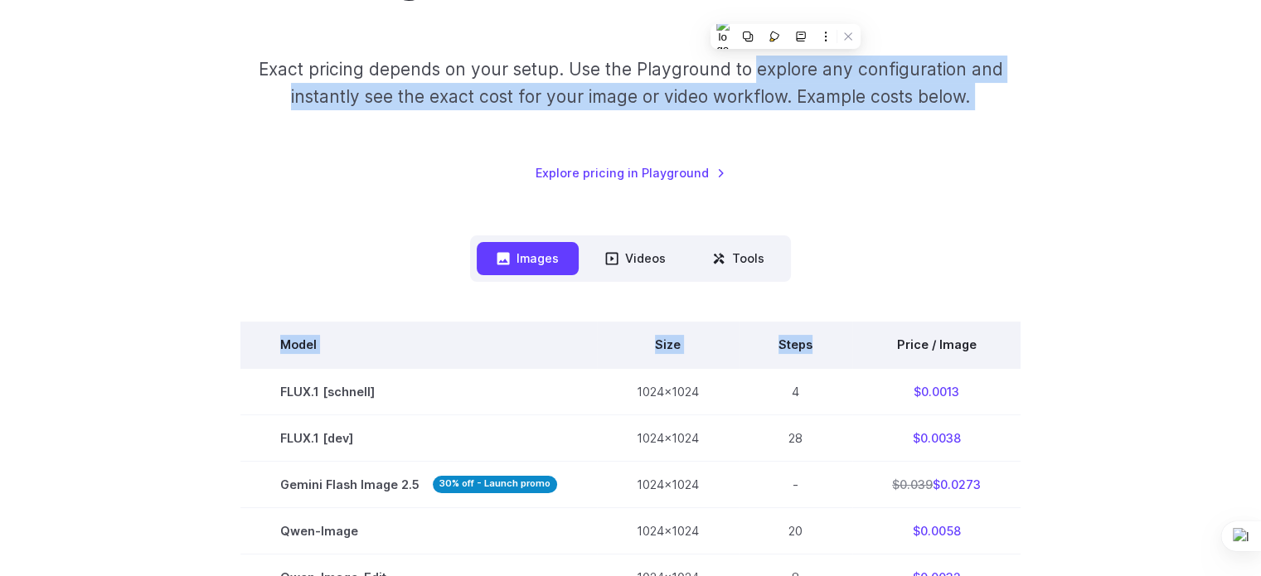
scroll to position [185, 0]
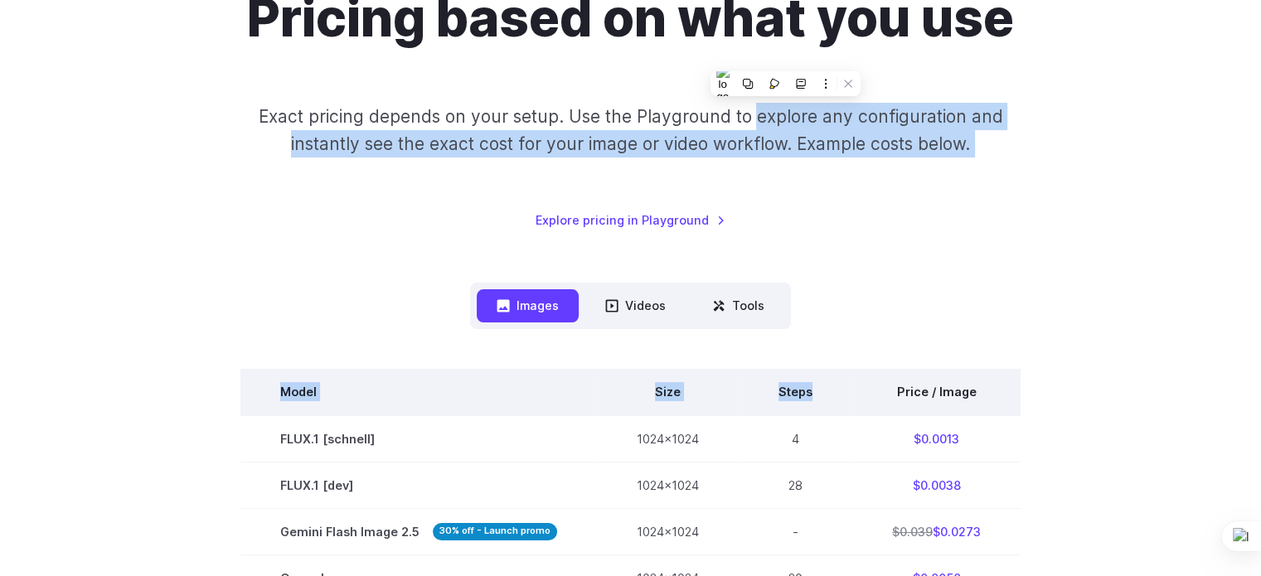
click at [787, 393] on th "Steps" at bounding box center [795, 392] width 114 height 46
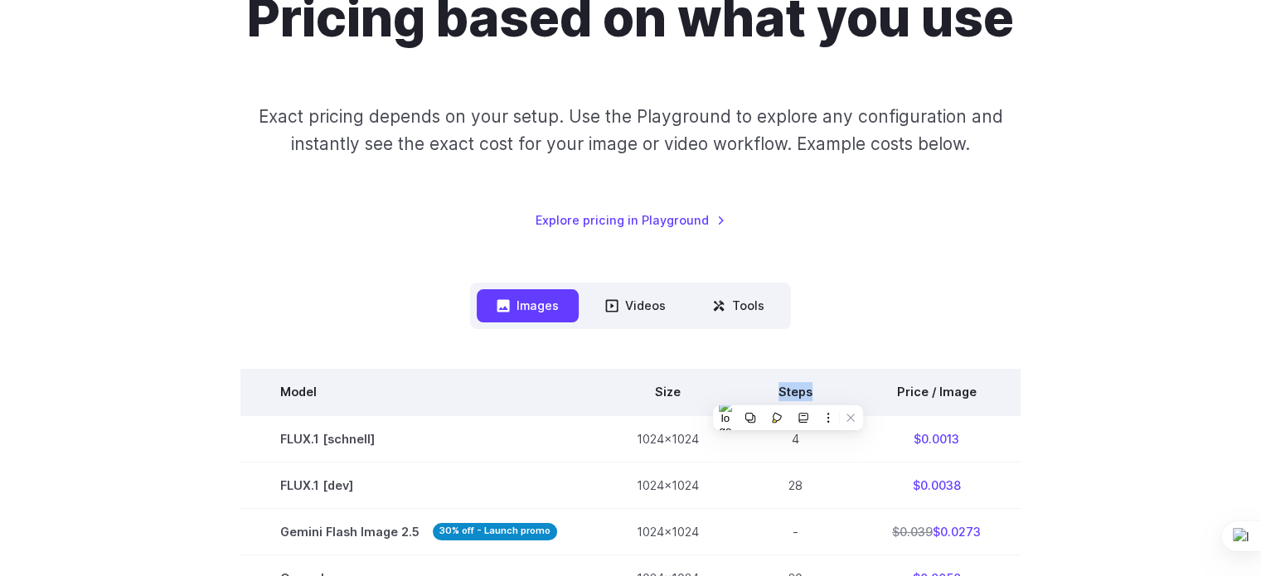
click at [787, 393] on th "Steps" at bounding box center [795, 392] width 114 height 46
copy th "Steps"
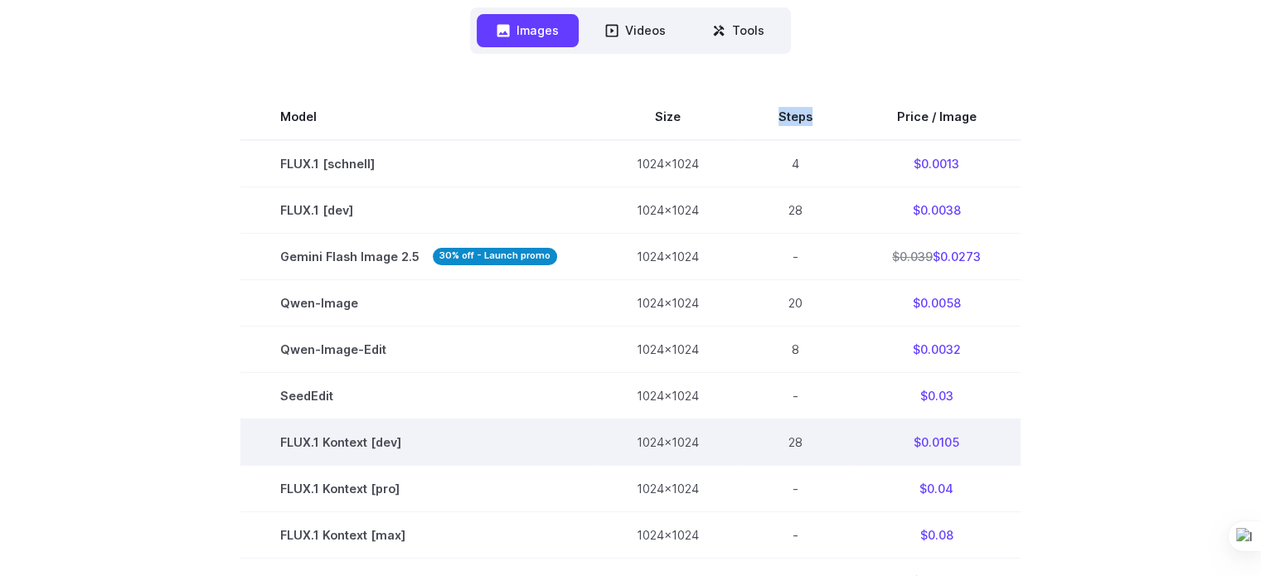
scroll to position [458, 0]
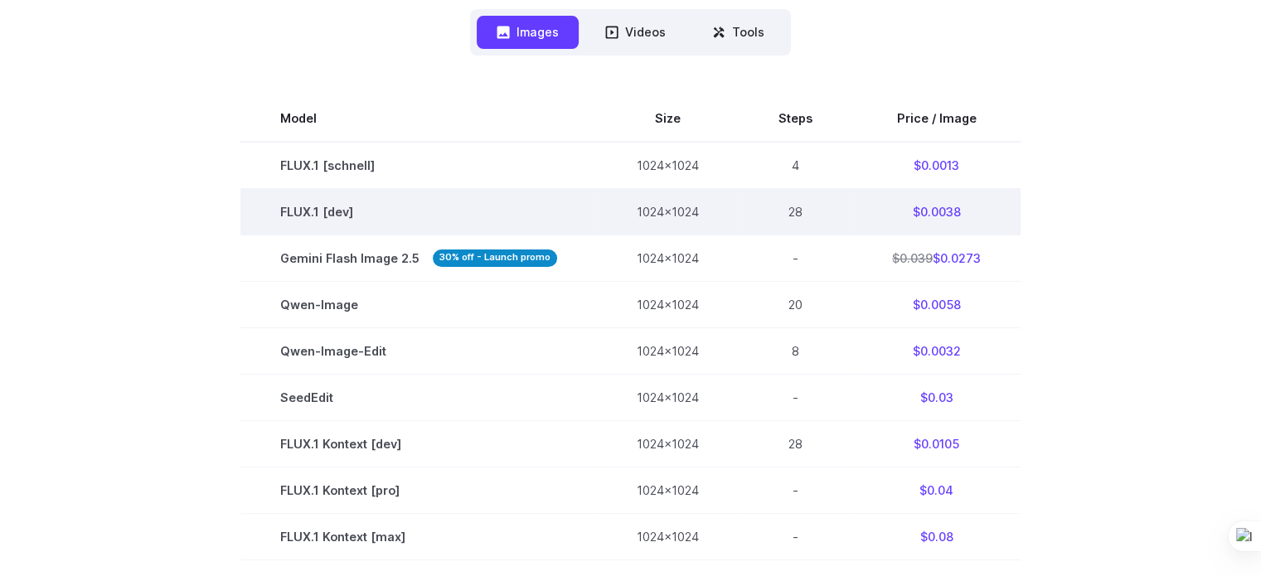
click at [312, 211] on td "FLUX.1 [dev]" at bounding box center [418, 211] width 356 height 46
copy tr "FLUX.1 [dev]"
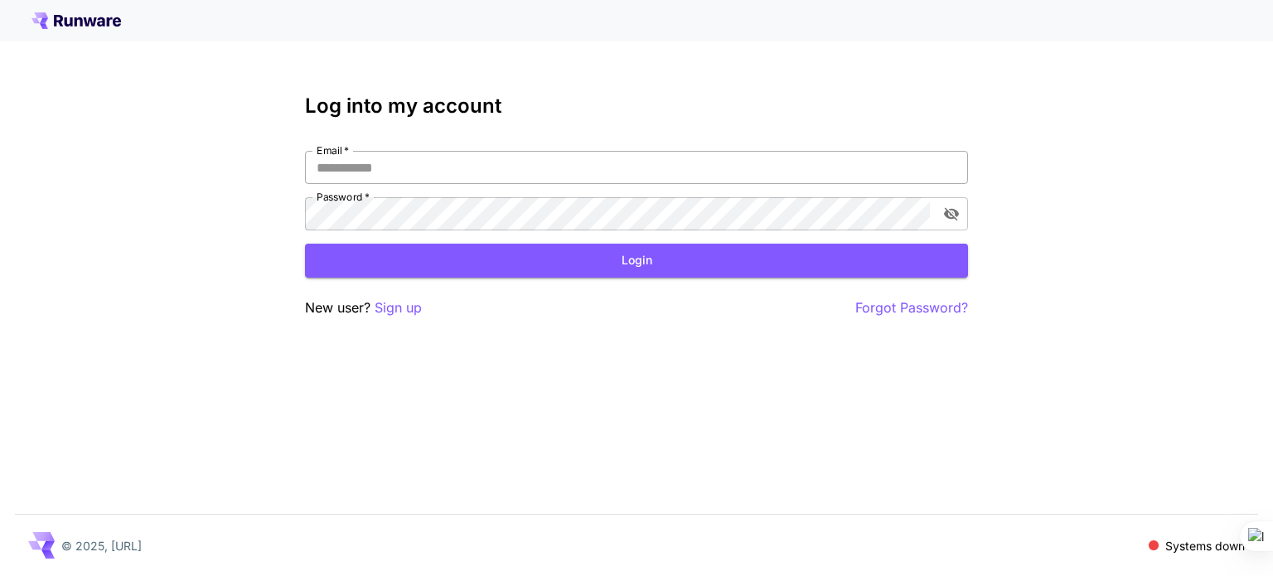
type input "**********"
click at [455, 165] on input "**********" at bounding box center [636, 167] width 663 height 33
click at [244, 244] on div "**********" at bounding box center [636, 288] width 1273 height 576
click at [390, 307] on p "Sign up" at bounding box center [398, 308] width 47 height 21
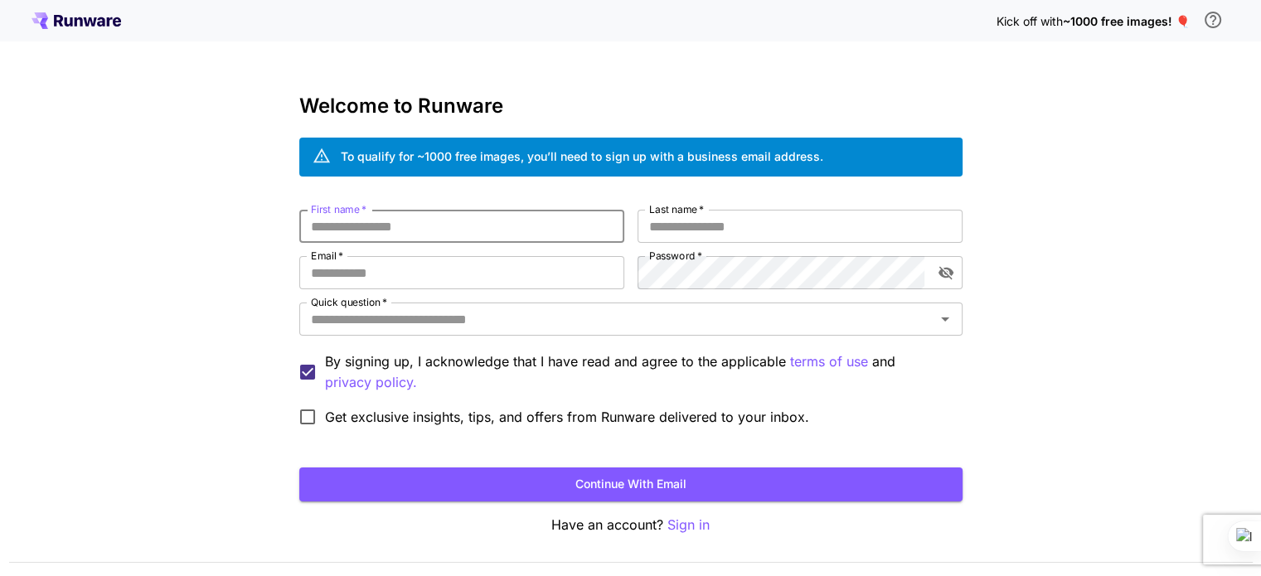
click at [376, 228] on input "First name   *" at bounding box center [461, 226] width 325 height 33
type input "***"
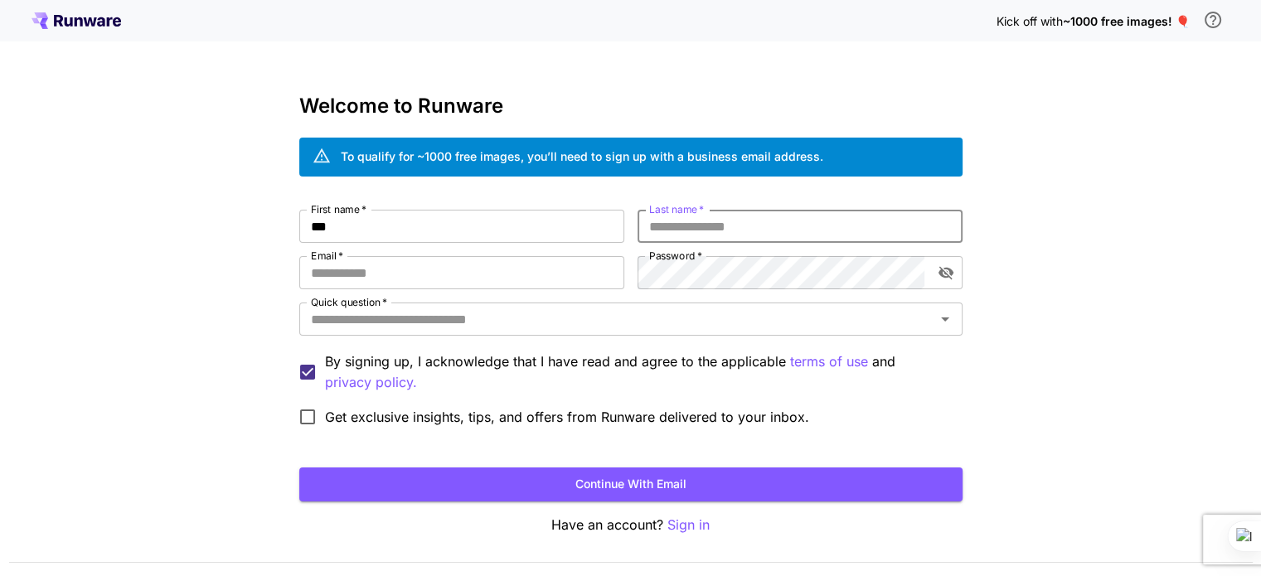
click at [678, 225] on input "Last name   *" at bounding box center [799, 226] width 325 height 33
type input "****"
click at [534, 261] on input "Email   *" at bounding box center [461, 272] width 325 height 33
type input "**********"
click at [349, 424] on span "Get exclusive insights, tips, and offers from Runware delivered to your inbox." at bounding box center [567, 417] width 484 height 20
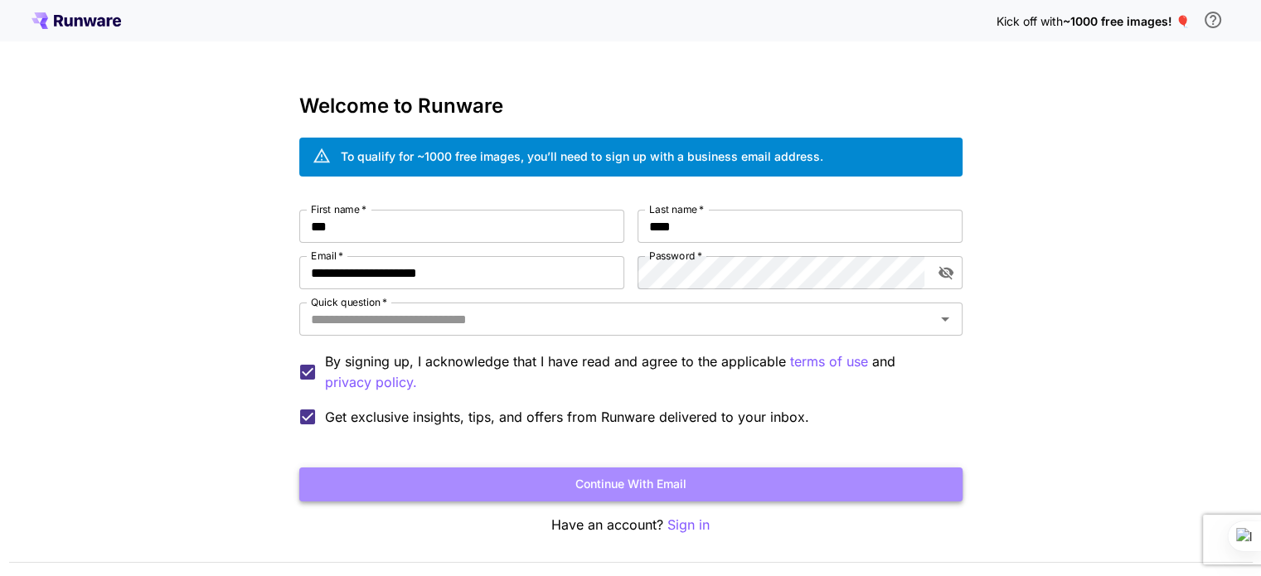
click at [594, 477] on button "Continue with email" at bounding box center [630, 484] width 663 height 34
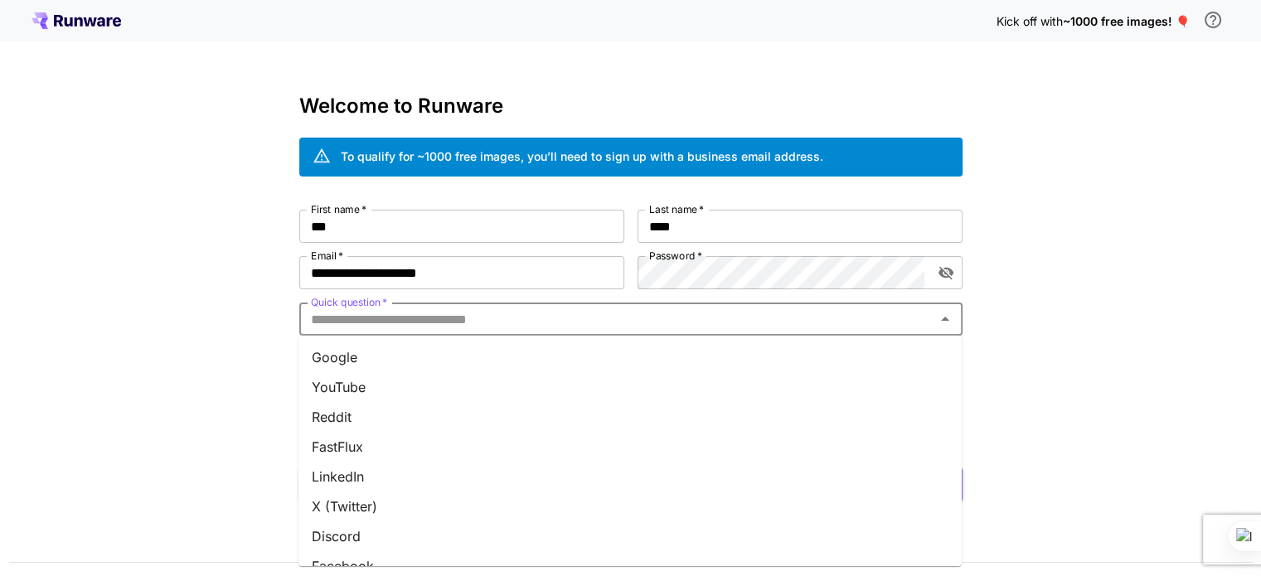
click at [517, 316] on input "Quick question   *" at bounding box center [617, 318] width 626 height 23
click at [393, 356] on li "Google" at bounding box center [629, 357] width 663 height 30
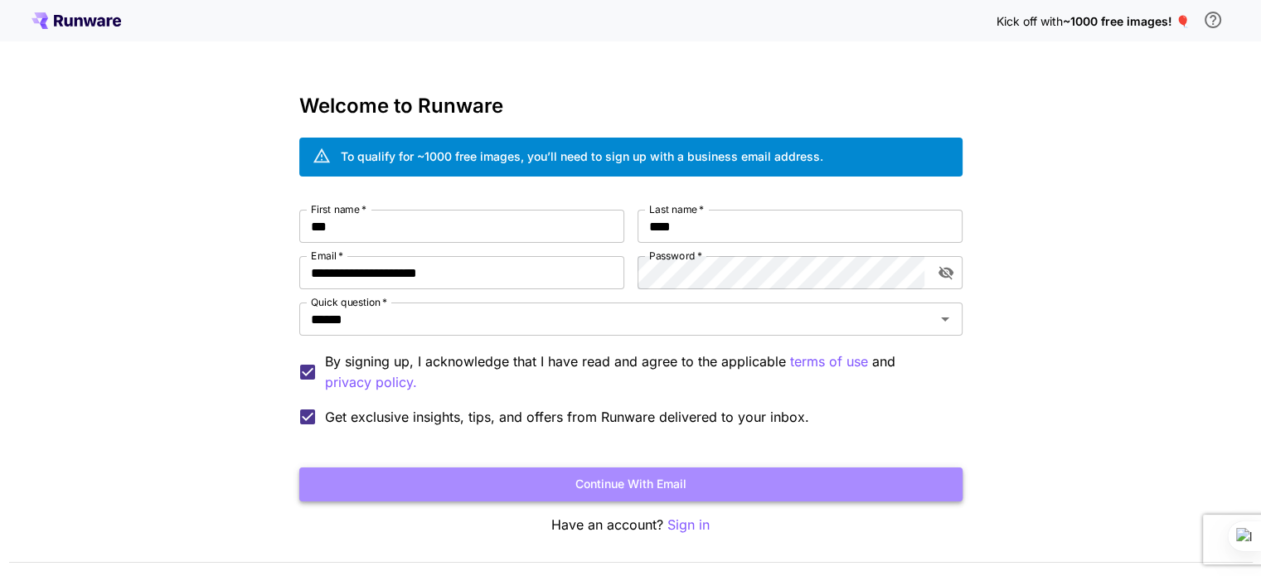
click at [555, 478] on button "Continue with email" at bounding box center [630, 484] width 663 height 34
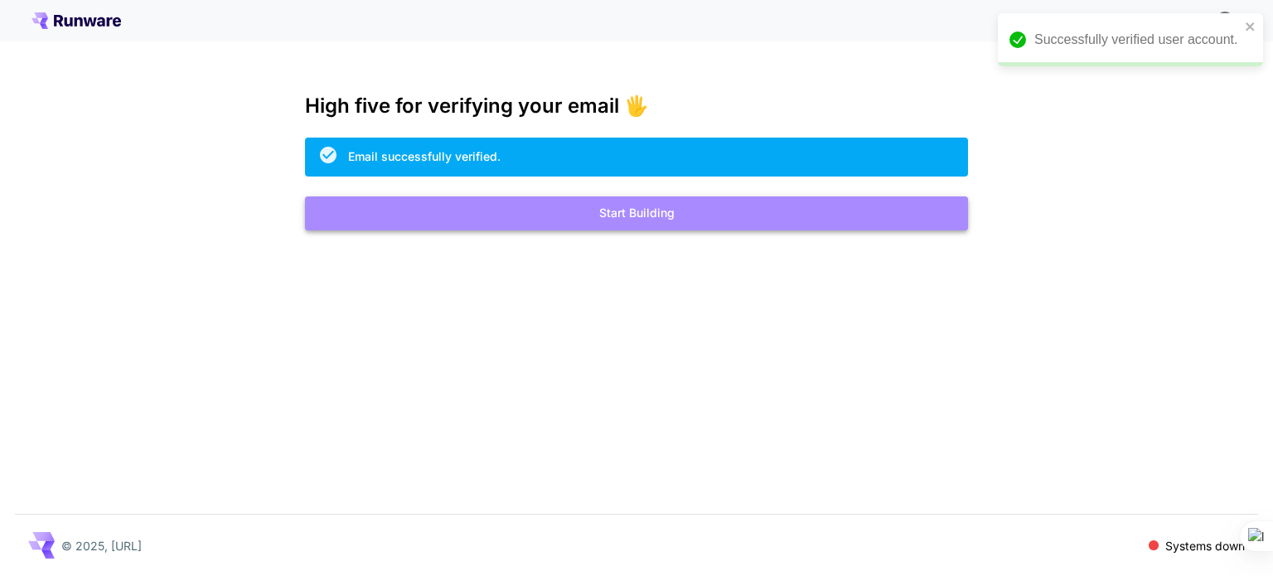
click at [590, 229] on button "Start Building" at bounding box center [636, 213] width 663 height 34
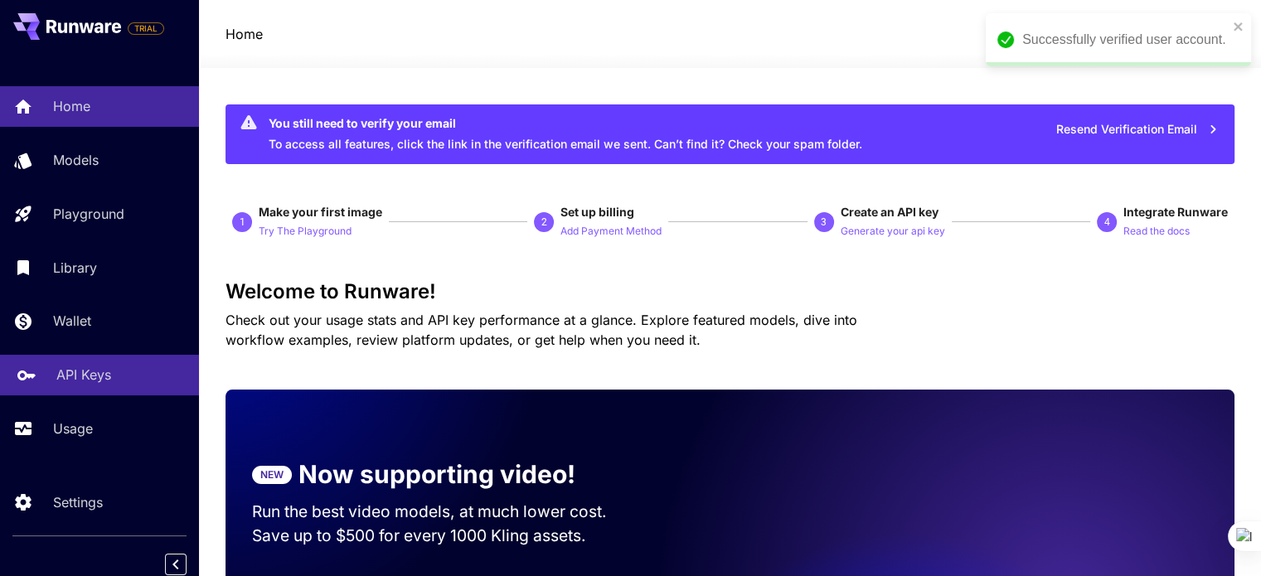
click at [76, 362] on link "API Keys" at bounding box center [99, 375] width 199 height 41
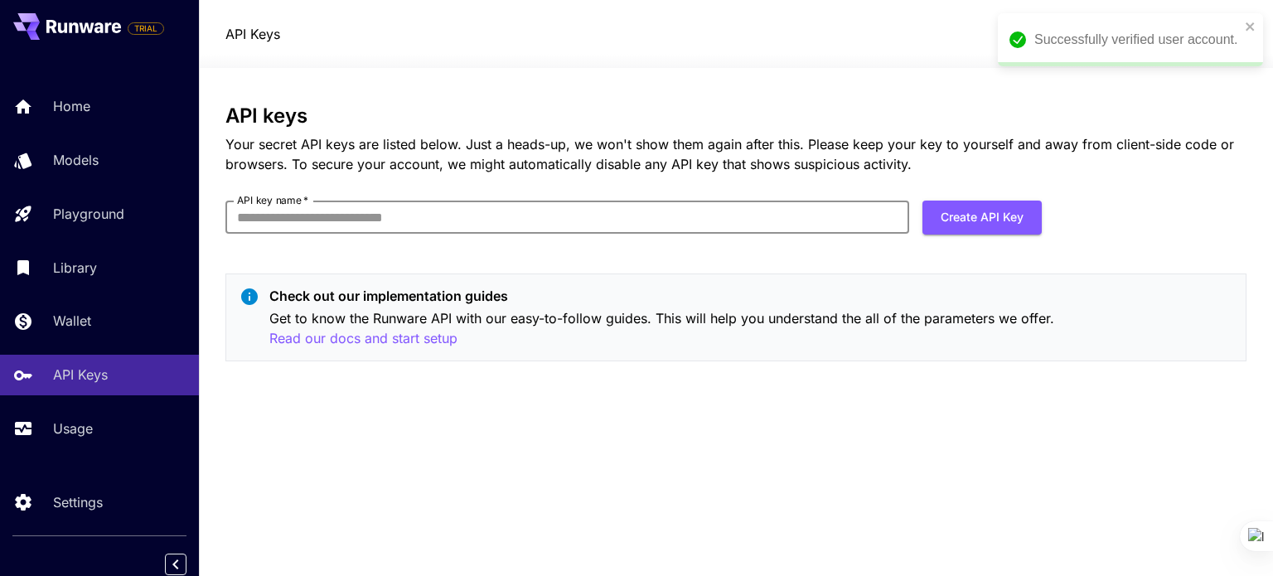
click at [725, 204] on input "API key name   *" at bounding box center [567, 217] width 684 height 33
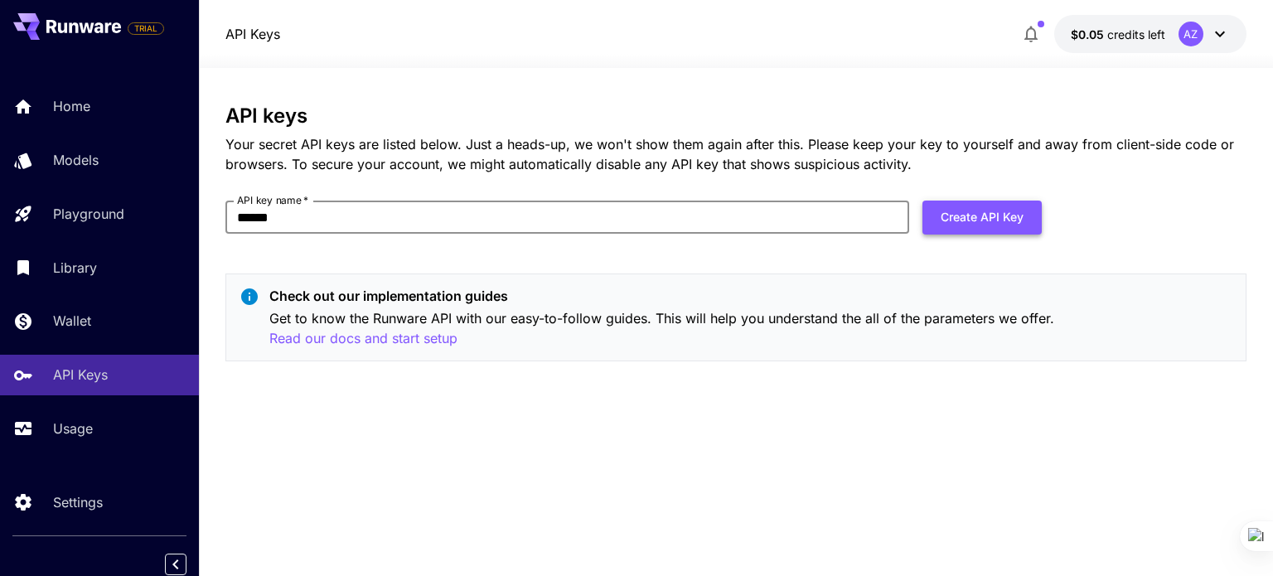
type input "******"
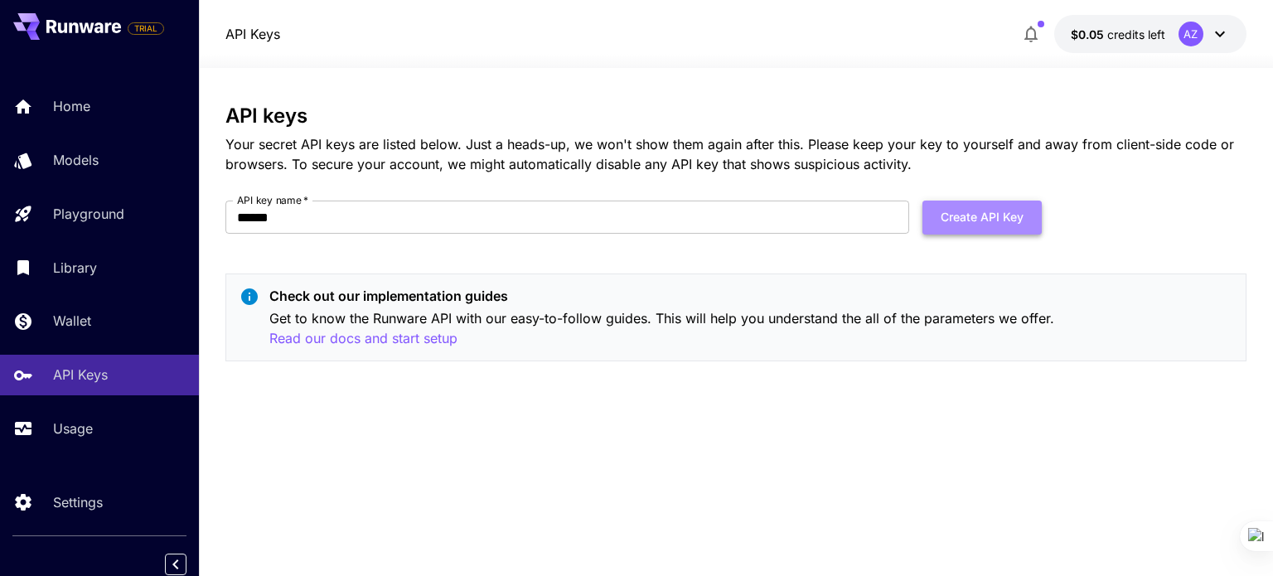
click at [1000, 231] on button "Create API Key" at bounding box center [981, 218] width 119 height 34
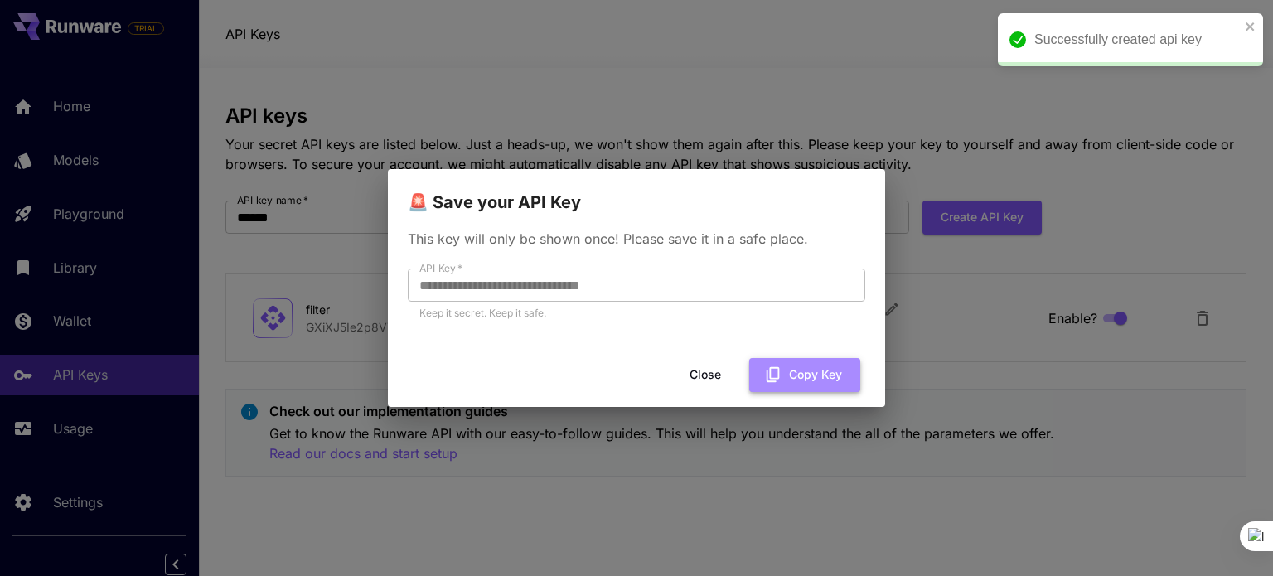
click at [790, 383] on button "Copy Key" at bounding box center [804, 375] width 111 height 34
click at [706, 371] on button "Close" at bounding box center [705, 375] width 75 height 34
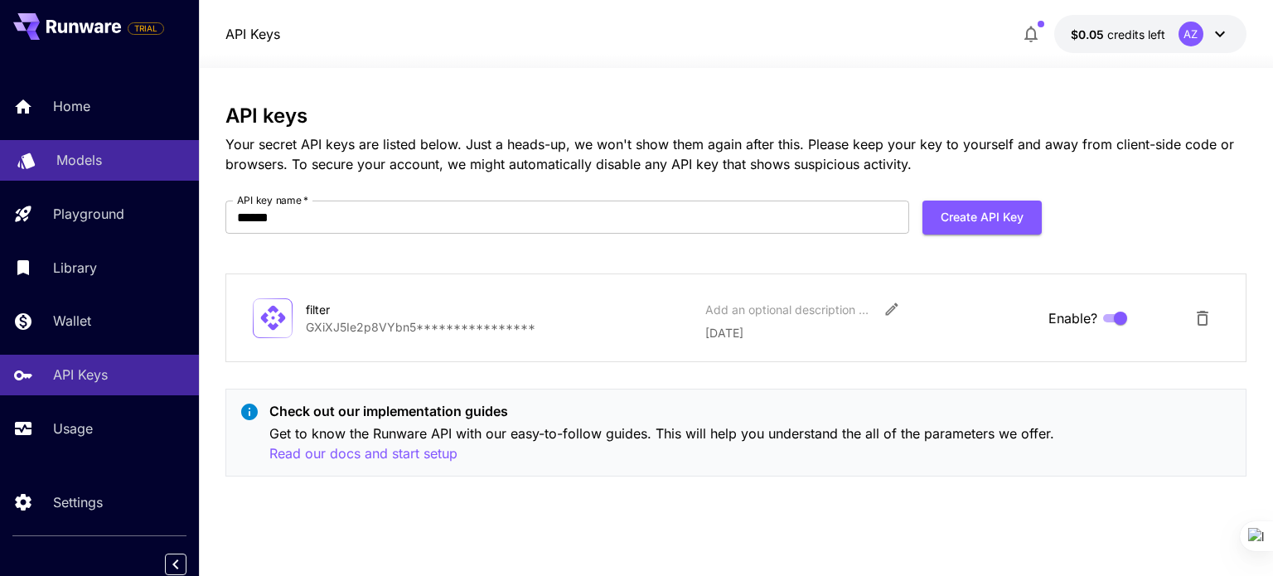
click at [85, 152] on p "Models" at bounding box center [79, 160] width 46 height 20
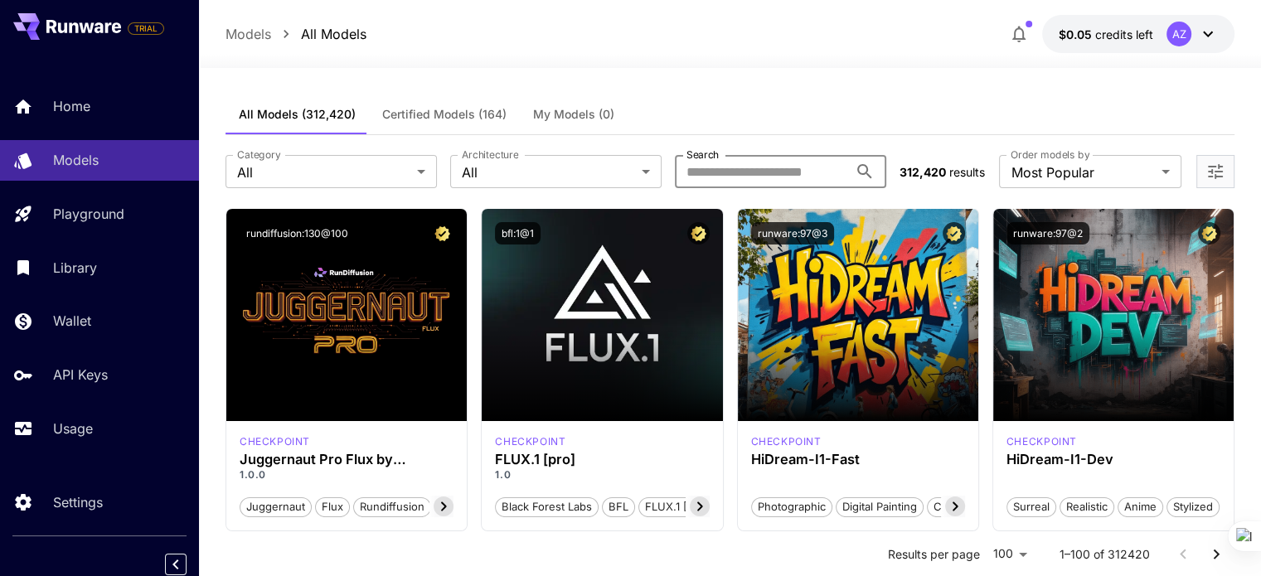
click at [719, 178] on input "Search" at bounding box center [761, 171] width 173 height 33
type input "********"
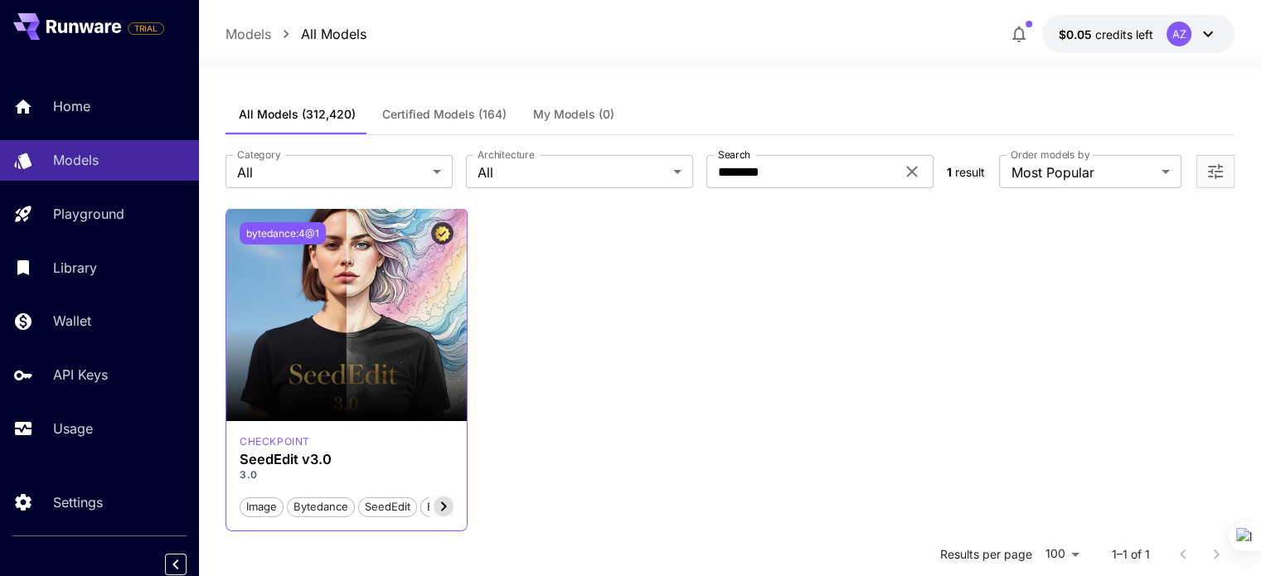
click at [292, 232] on button "bytedance:4@1" at bounding box center [283, 233] width 86 height 22
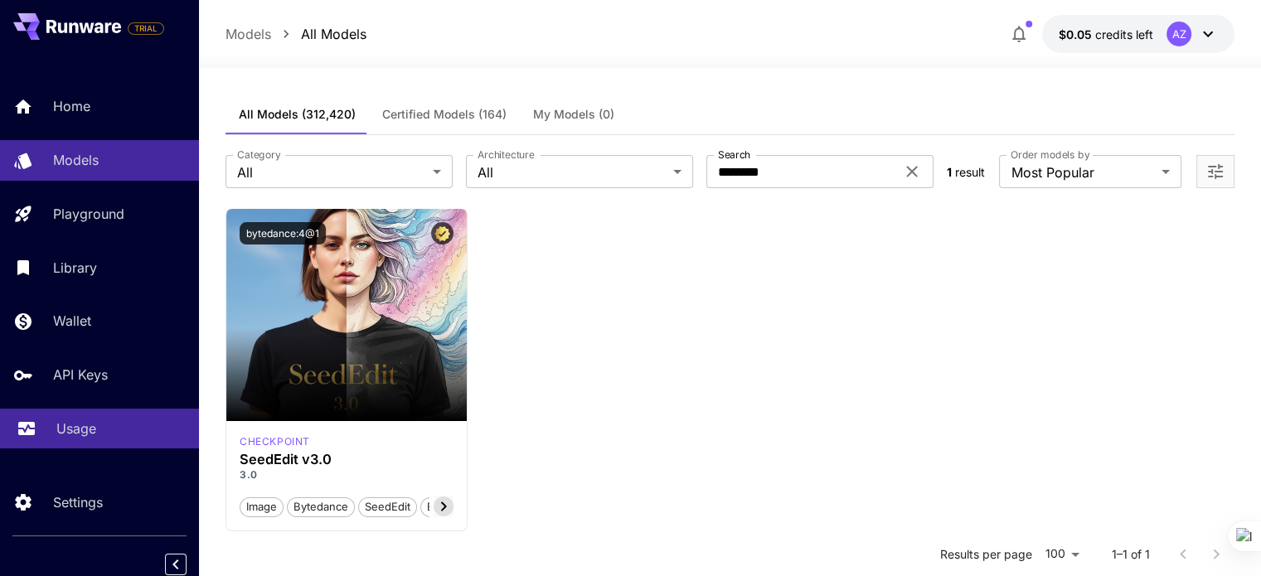
click at [109, 428] on div "Usage" at bounding box center [120, 429] width 129 height 20
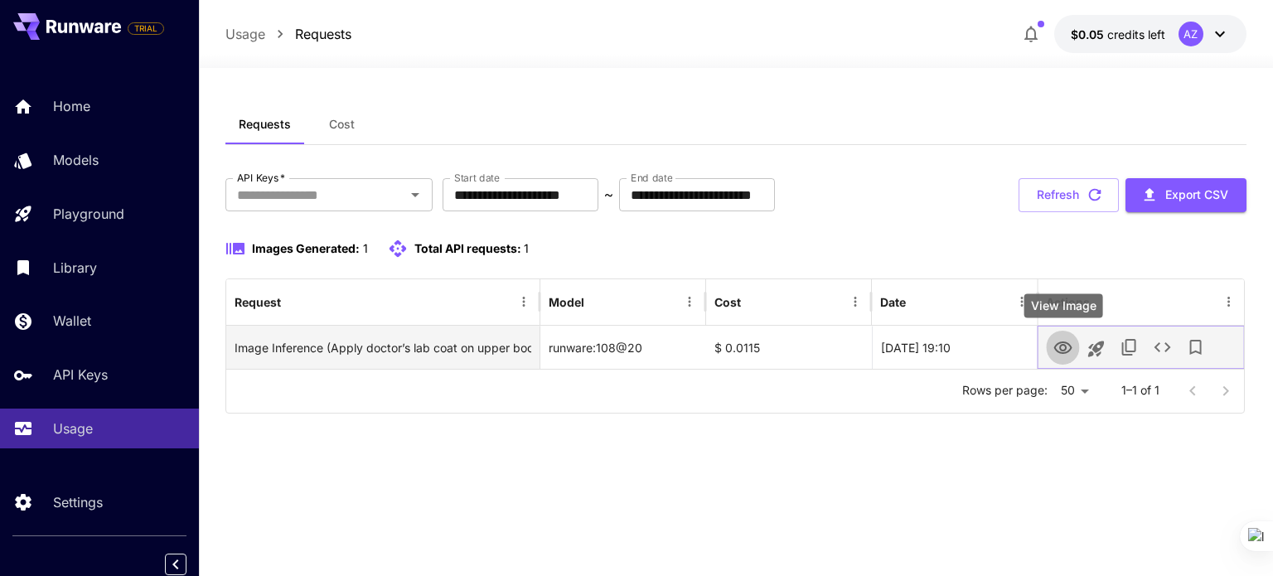
click at [1065, 345] on icon "View Image" at bounding box center [1062, 347] width 18 height 12
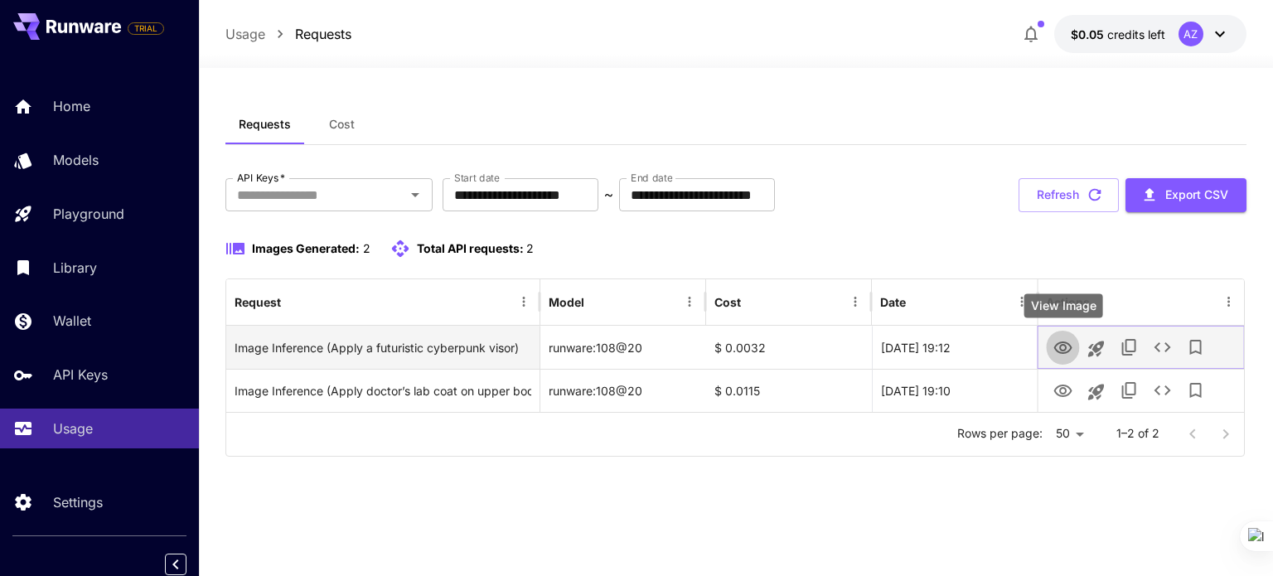
click at [1055, 349] on icon "View Image" at bounding box center [1062, 347] width 18 height 12
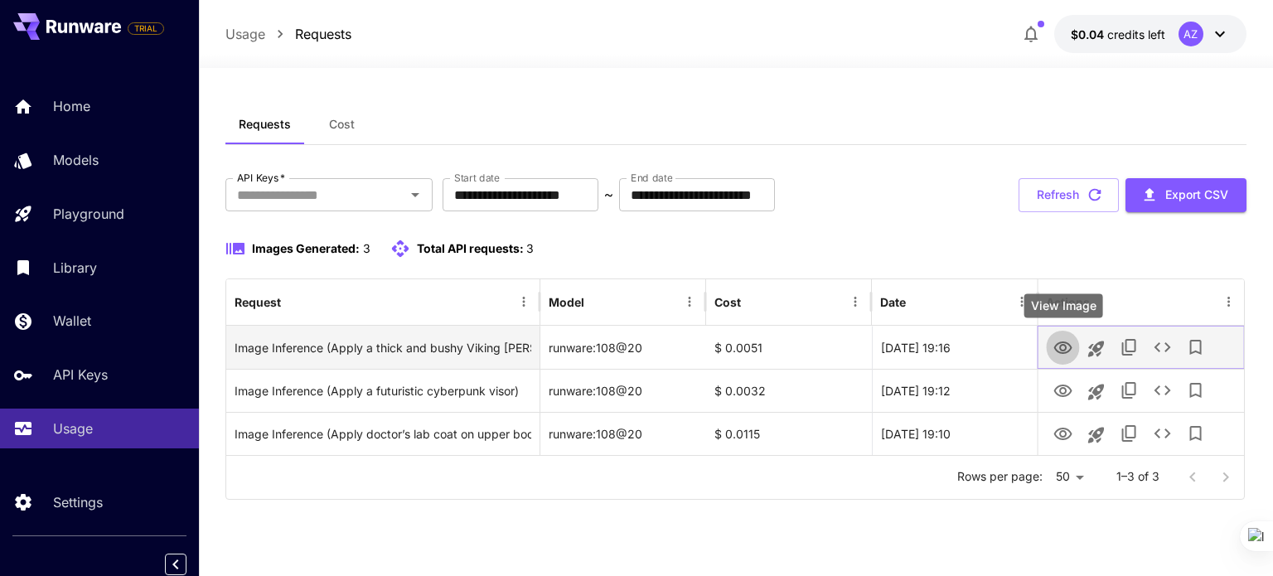
click at [1064, 344] on icon "View Image" at bounding box center [1063, 348] width 20 height 20
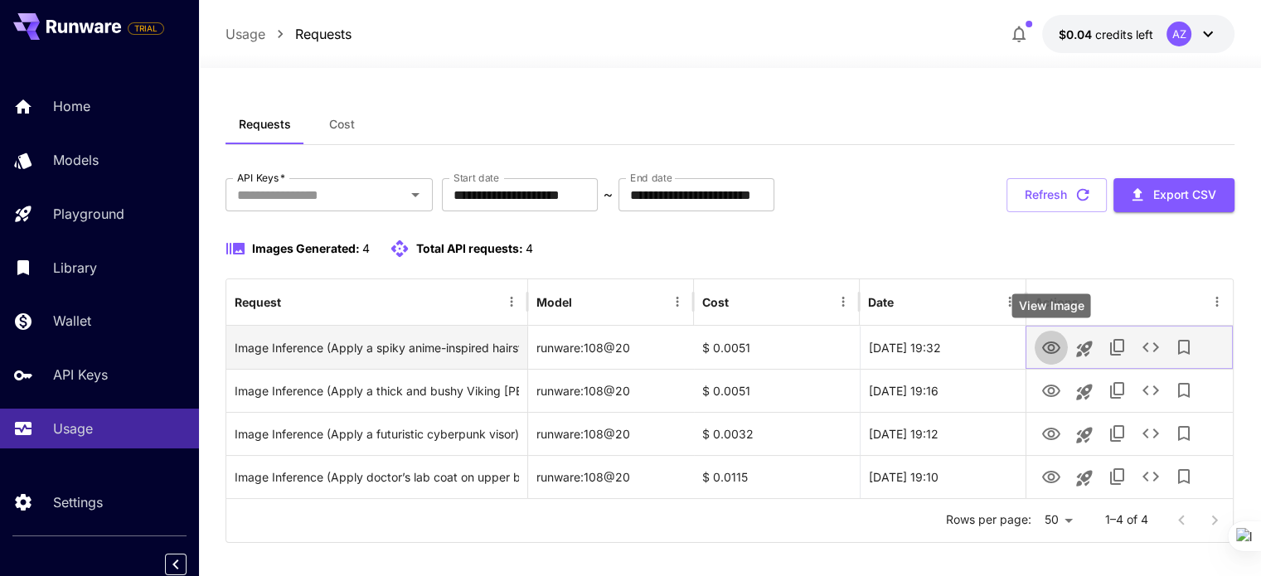
click at [1055, 349] on icon "View Image" at bounding box center [1051, 348] width 20 height 20
